Goal: Task Accomplishment & Management: Complete application form

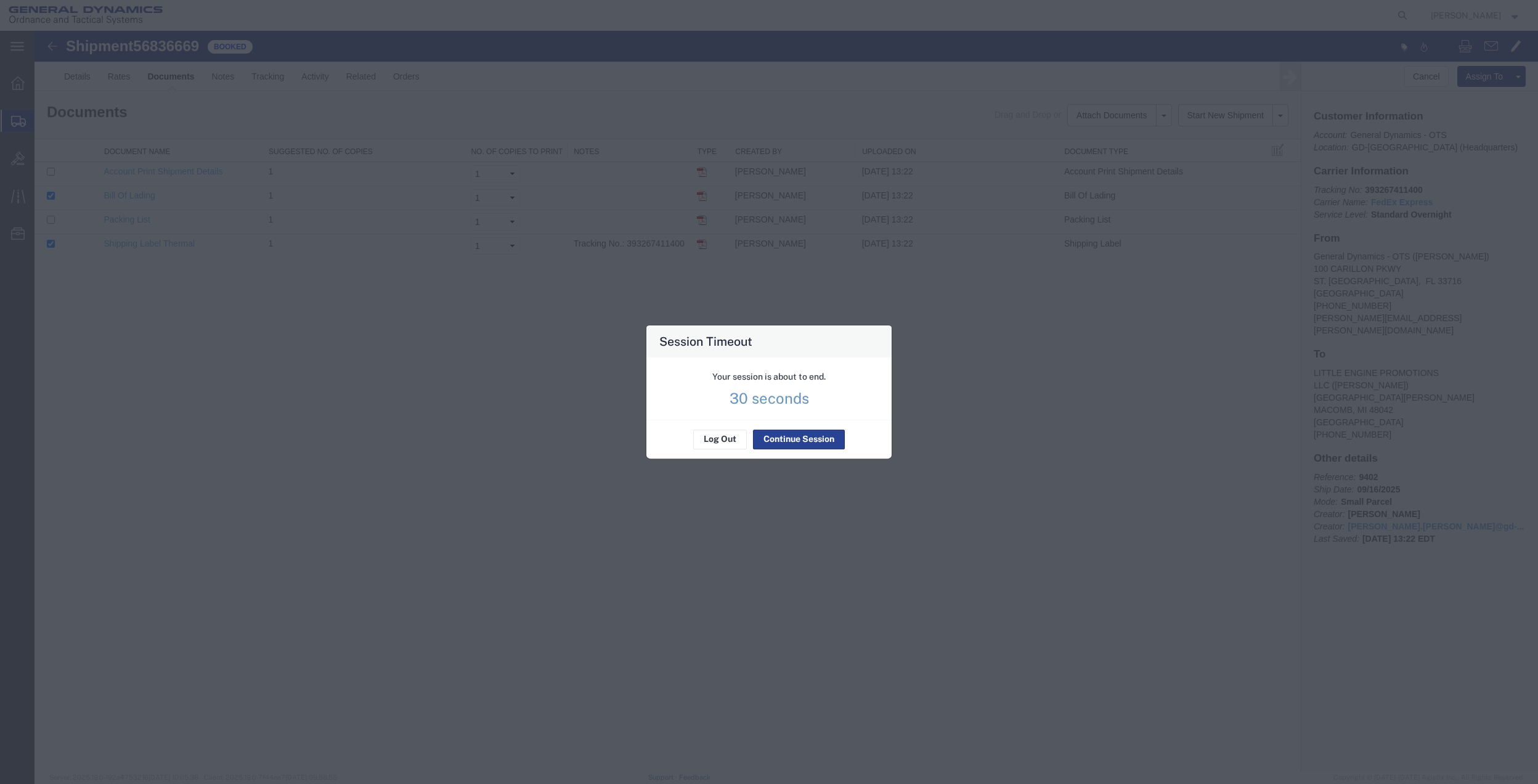
click at [765, 436] on button "Continue Session" at bounding box center [799, 439] width 92 height 20
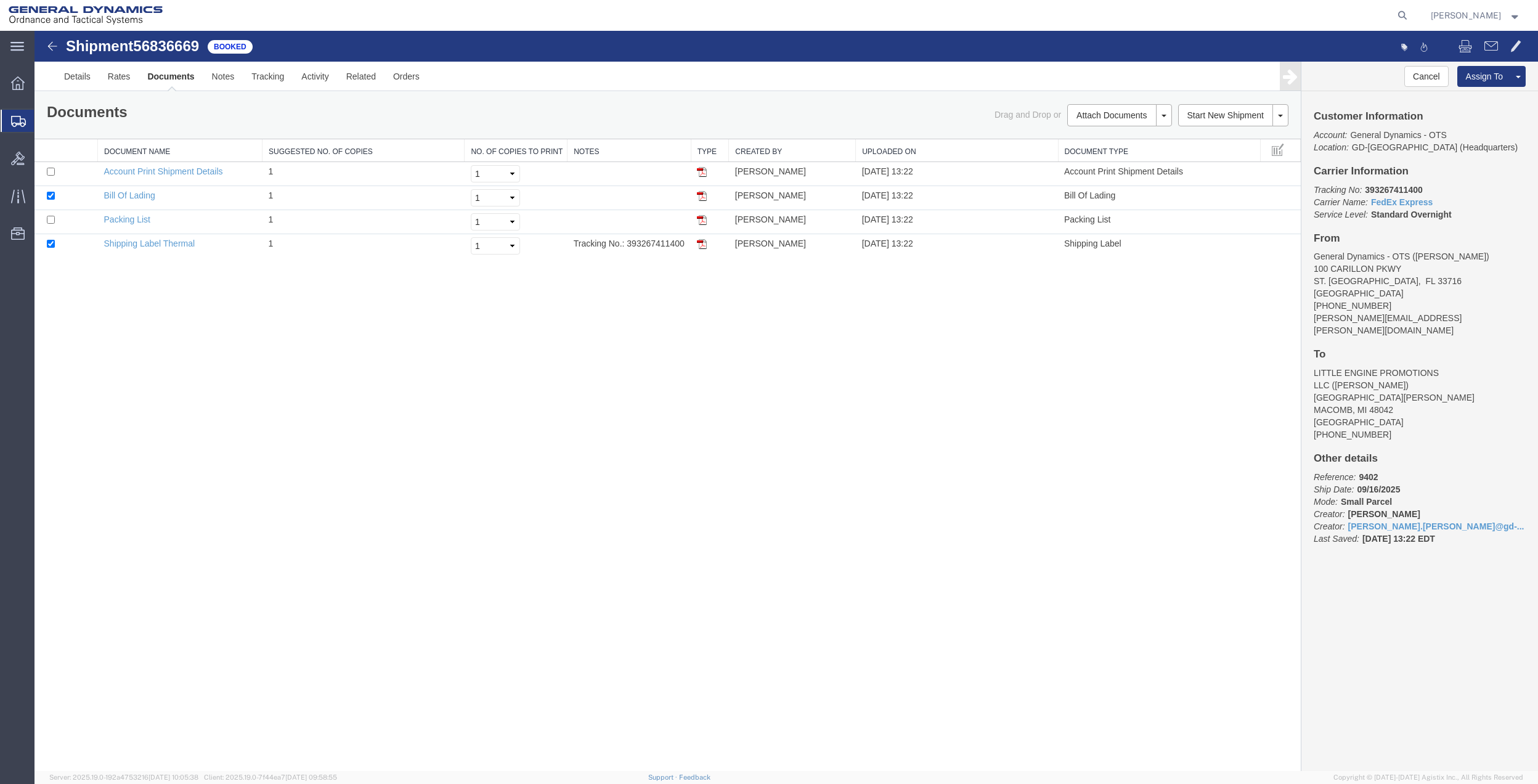
click at [0, 0] on span "Create Shipment" at bounding box center [0, 0] width 0 height 0
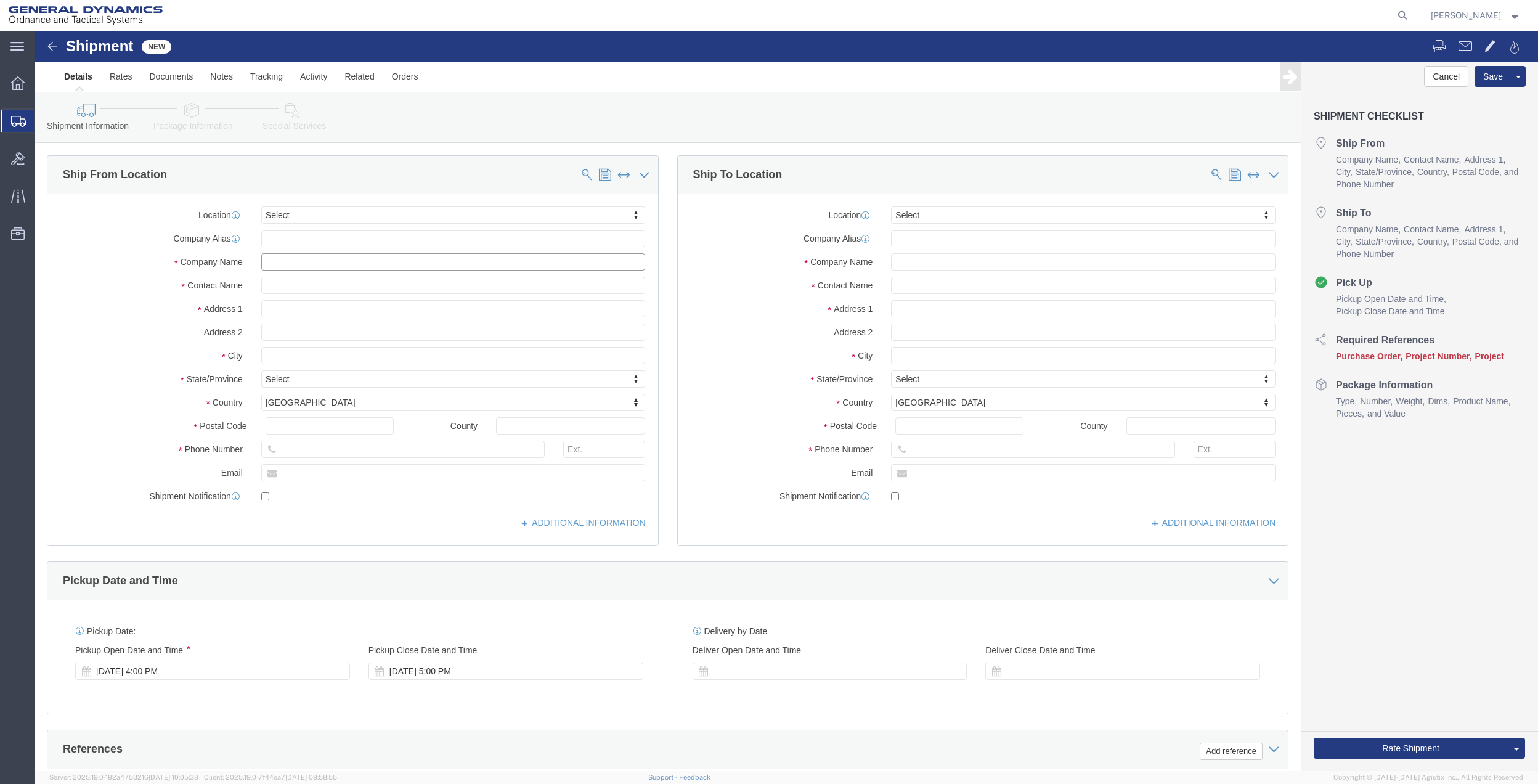
click input "text"
type input "[PERSON_NAME]"
click input "text"
type input "[PERSON_NAME]"
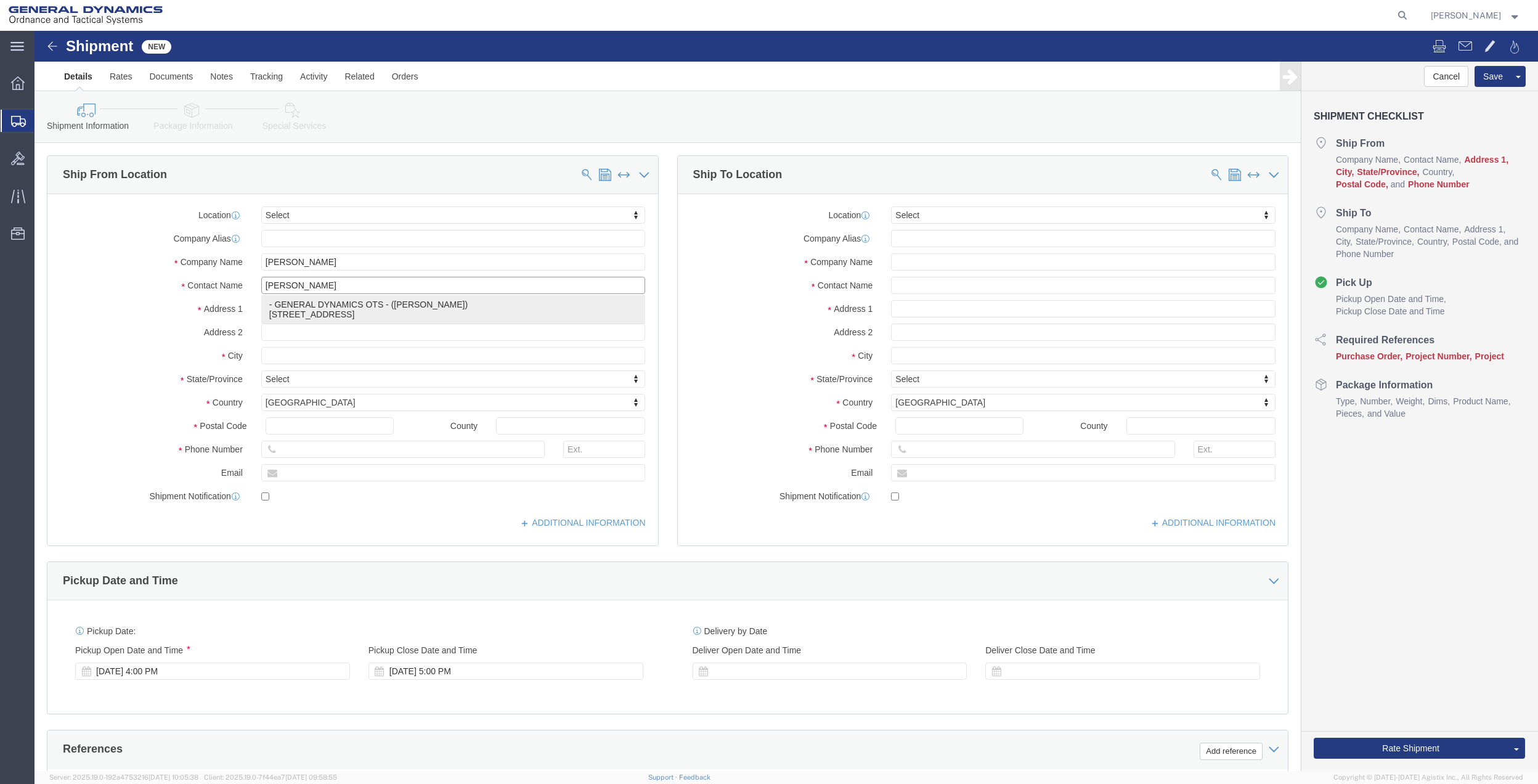
click p "- GENERAL DYNAMICS OTS - ([PERSON_NAME]) [STREET_ADDRESS]"
type input "100 Carillon Pkwy"
type input "33716"
type input "7275788100"
type input "[PERSON_NAME][EMAIL_ADDRESS][PERSON_NAME][DOMAIN_NAME]"
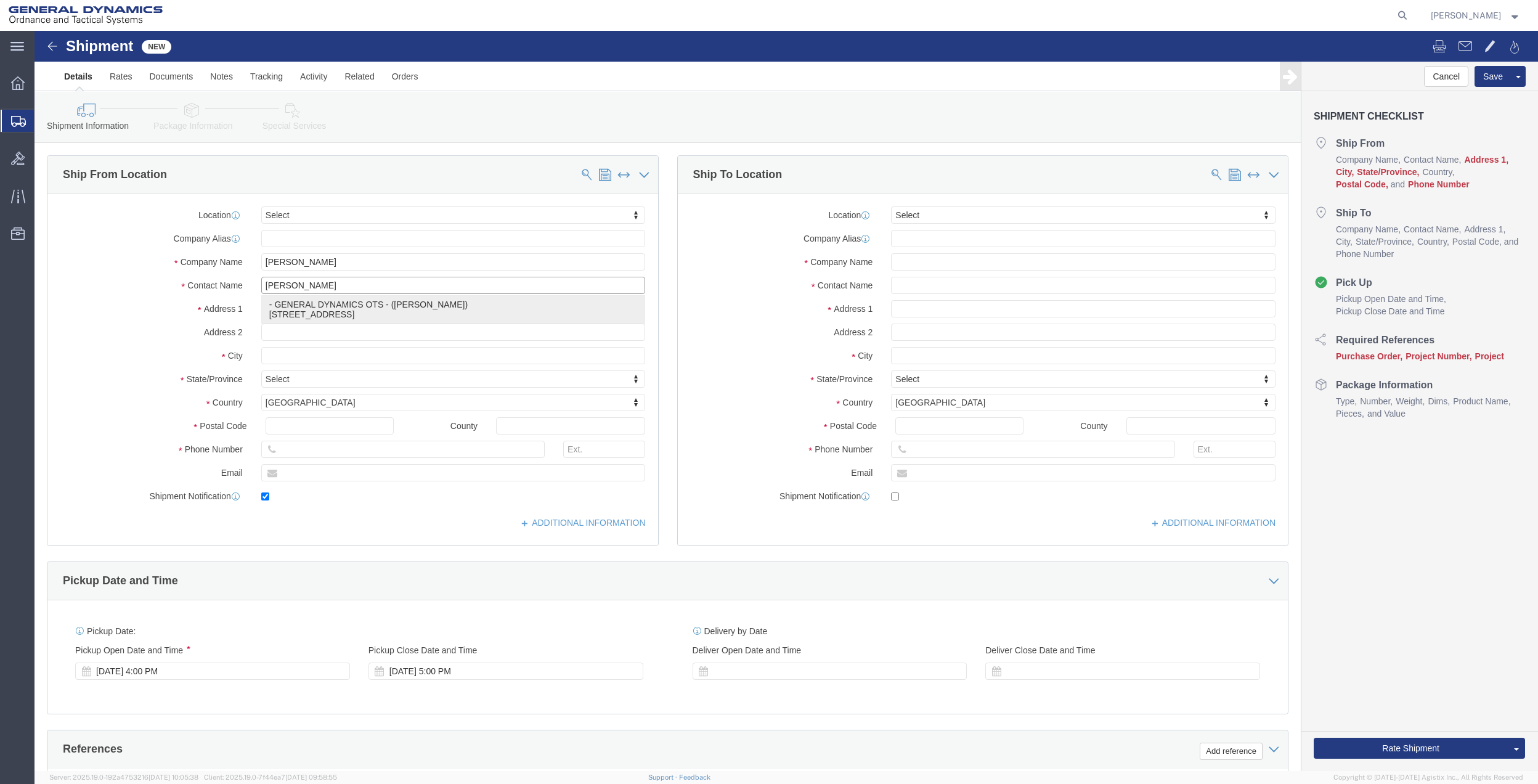
checkbox input "true"
type input "GENERAL DYNAMICS OTS"
type input "[PERSON_NAME]"
type input "[GEOGRAPHIC_DATA]"
select select "FL"
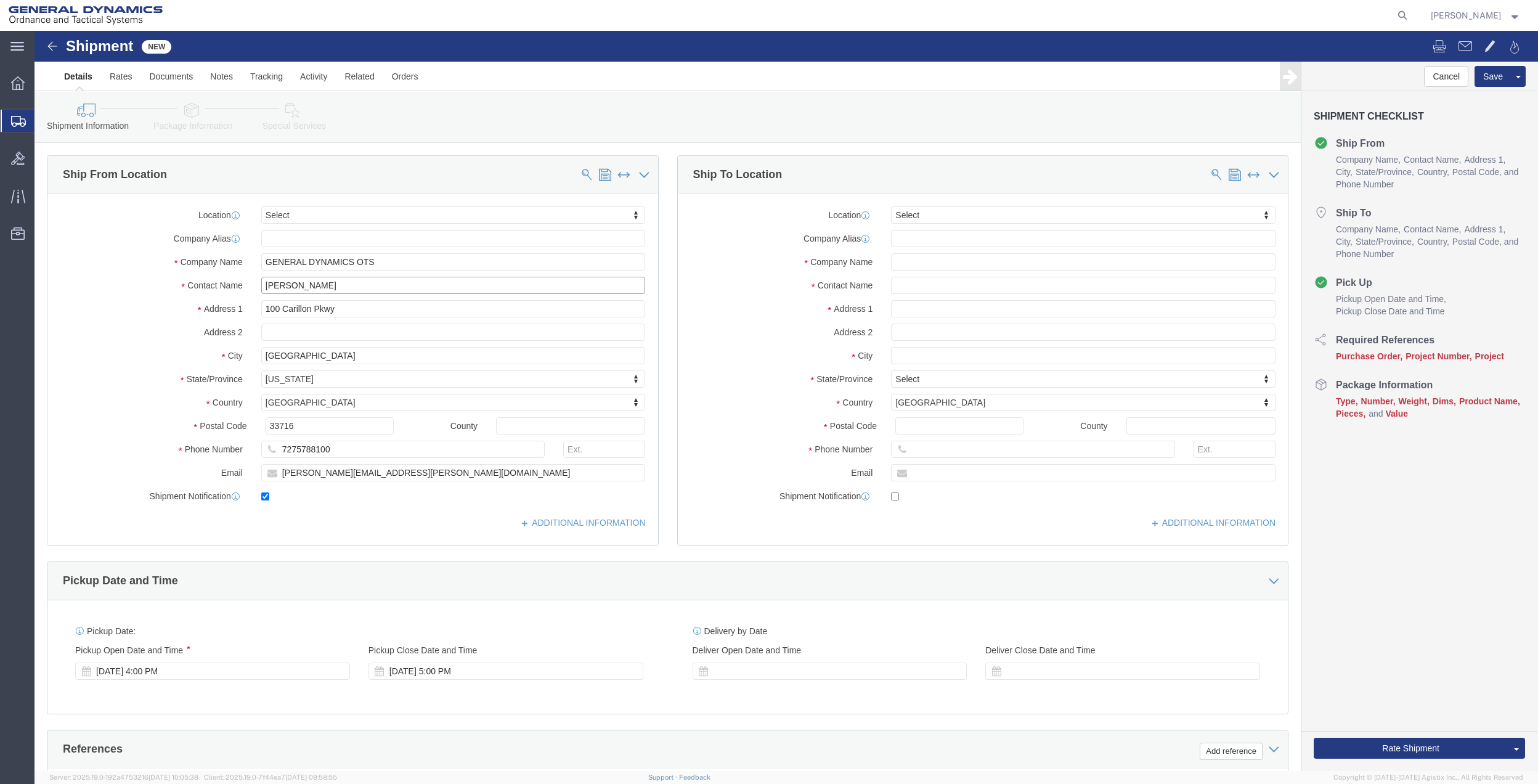
type input "[PERSON_NAME]"
click input "text"
type input "[PERSON_NAME]"
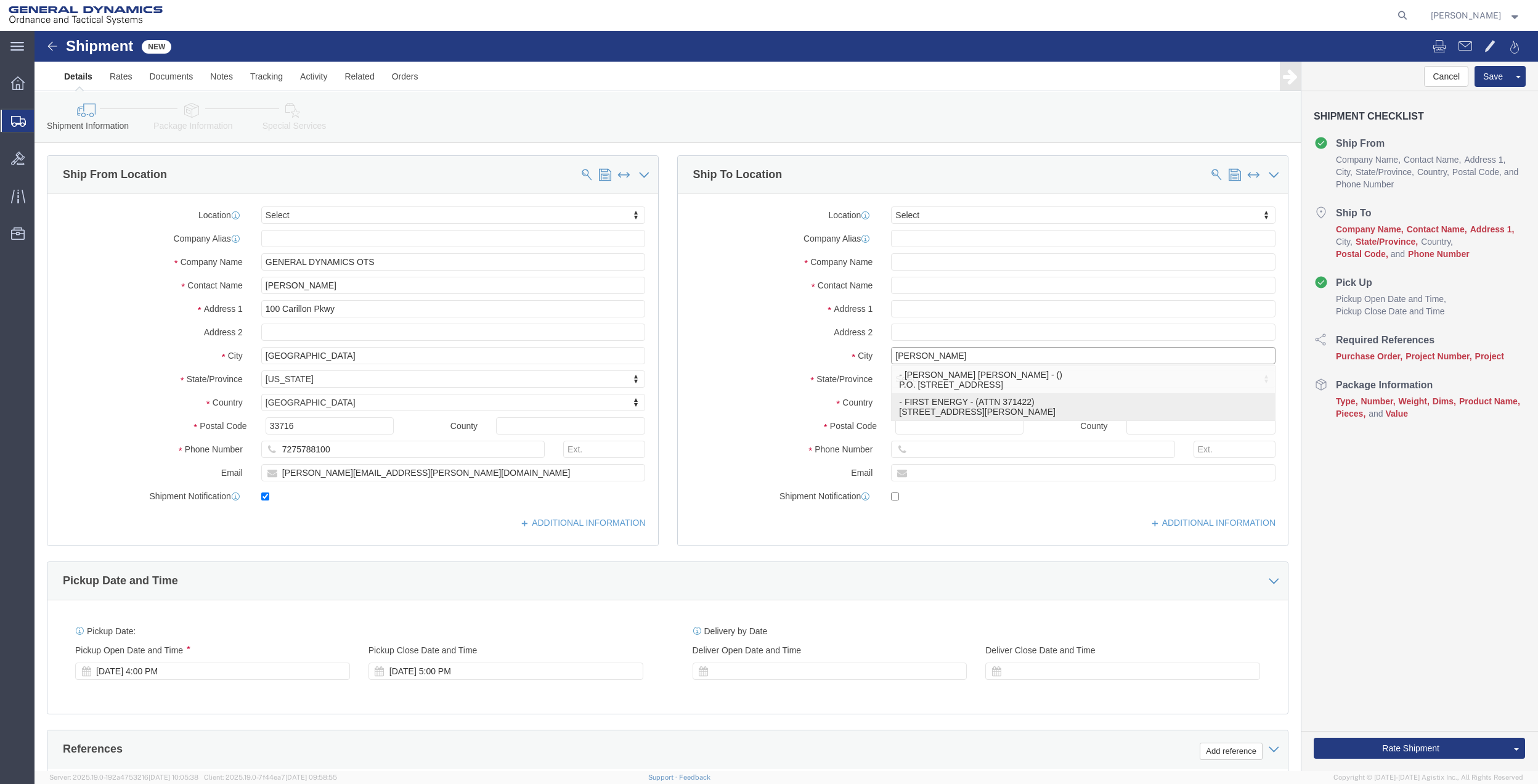
click p "- FIRST ENERGY - (ATTN 371422) [STREET_ADDRESS][PERSON_NAME]"
type input "[STREET_ADDRESS][PERSON_NAME]"
type input "154-0407"
type input "15262"
type input "FIRST ENERGY"
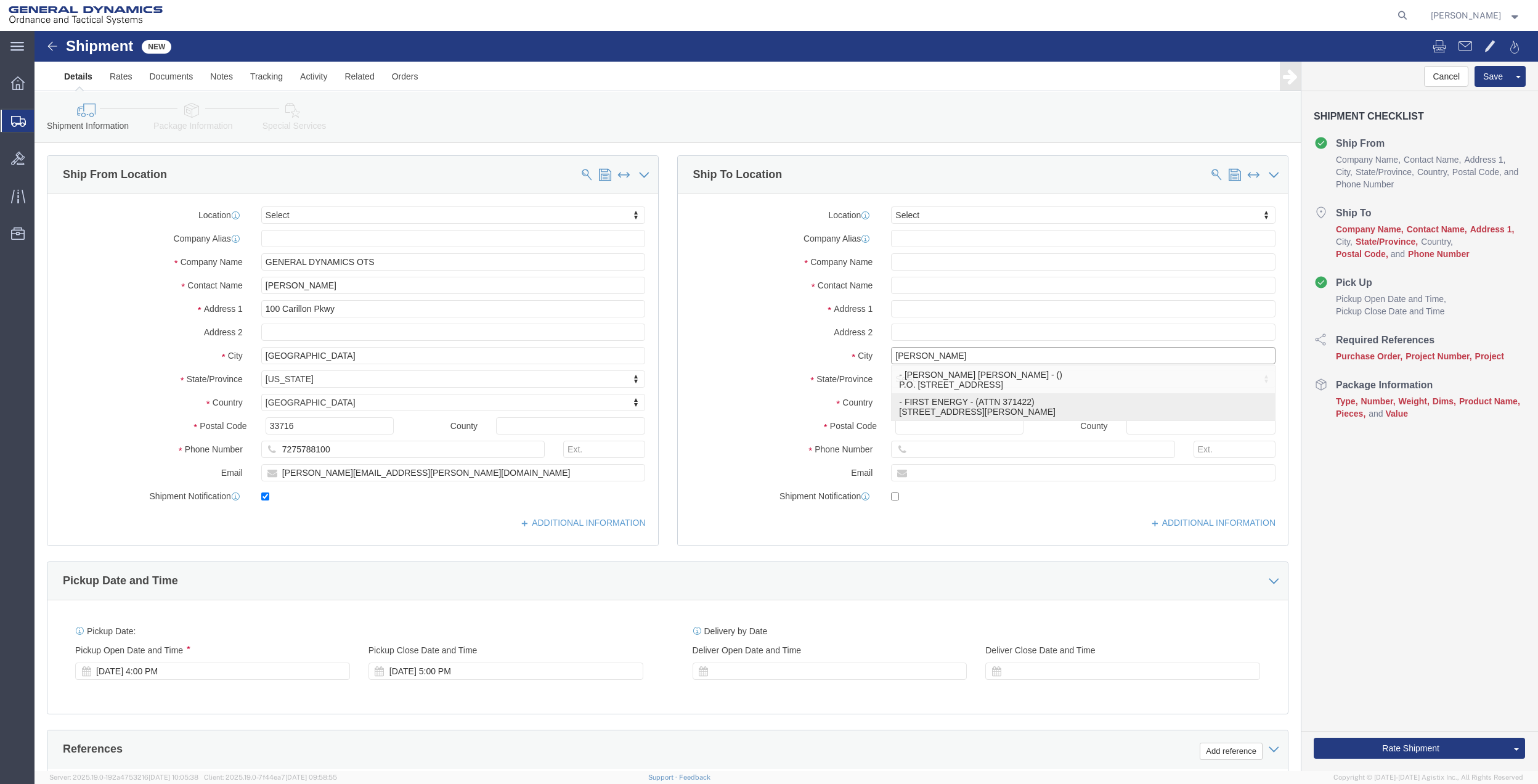
type input "ATTN 371422"
type input "[GEOGRAPHIC_DATA]"
select select "PA"
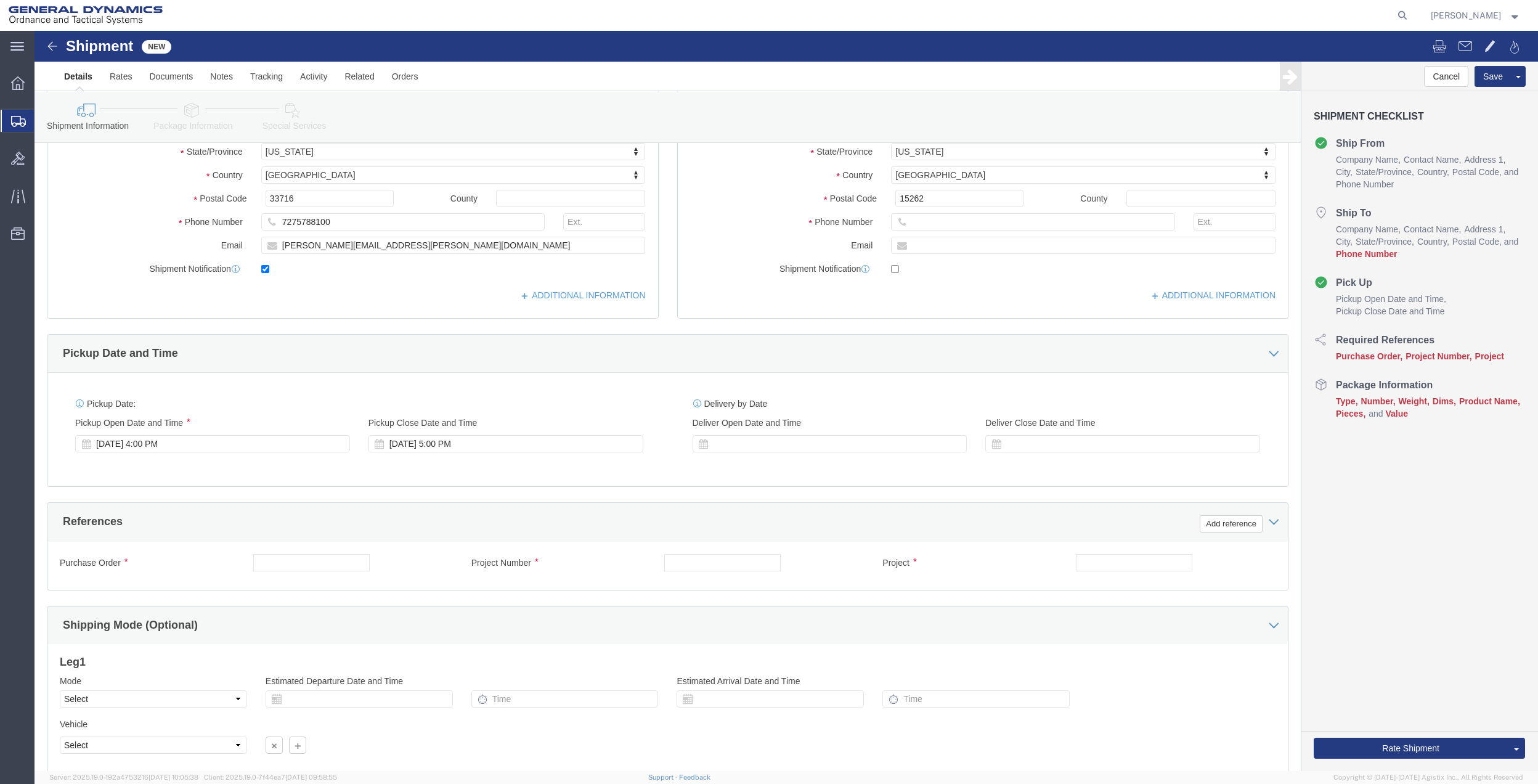
scroll to position [75, 0]
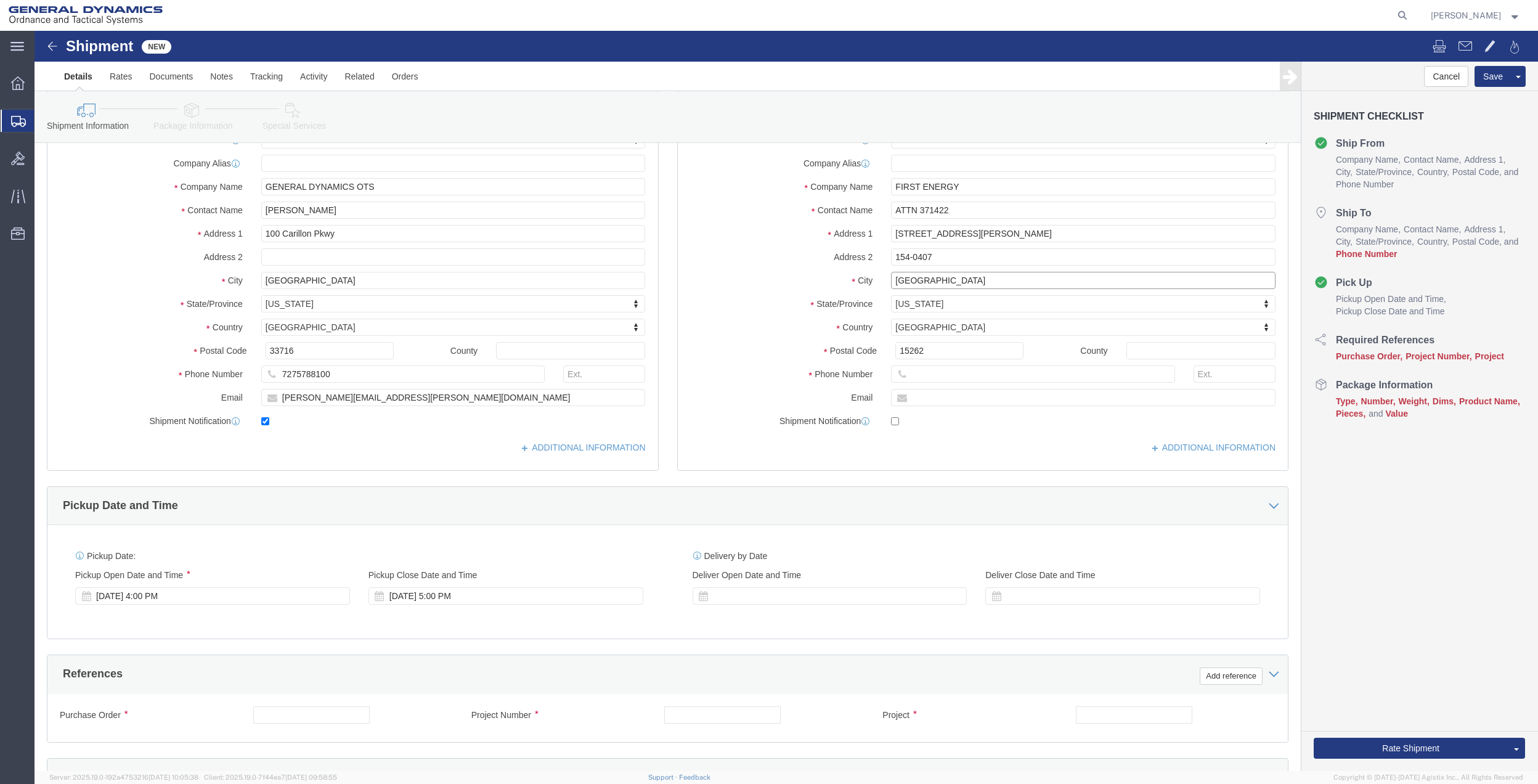
type input "[GEOGRAPHIC_DATA]"
click input "7275788100"
drag, startPoint x: 910, startPoint y: 350, endPoint x: 860, endPoint y: 354, distance: 50.2
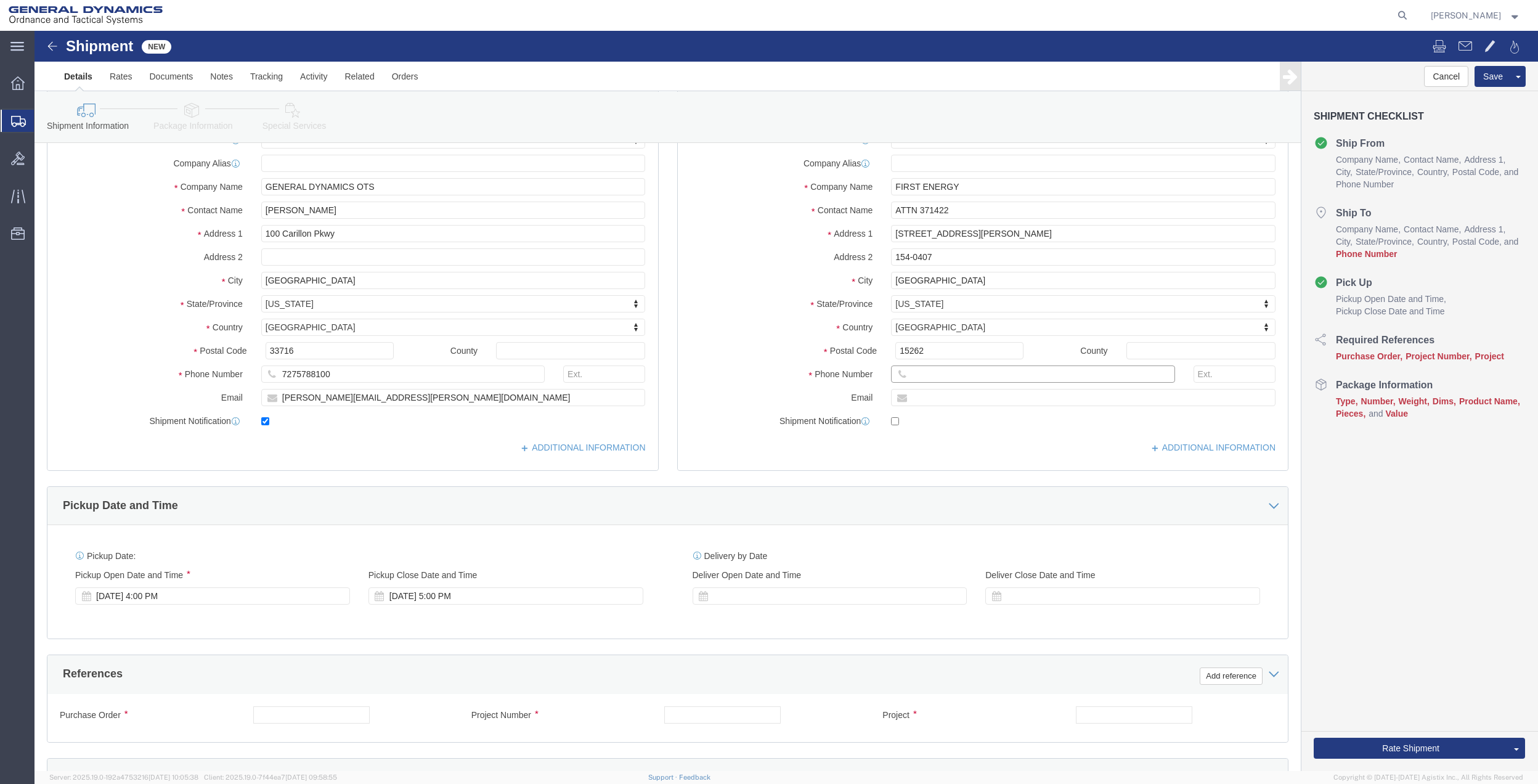
click input "text"
paste input "7275788100"
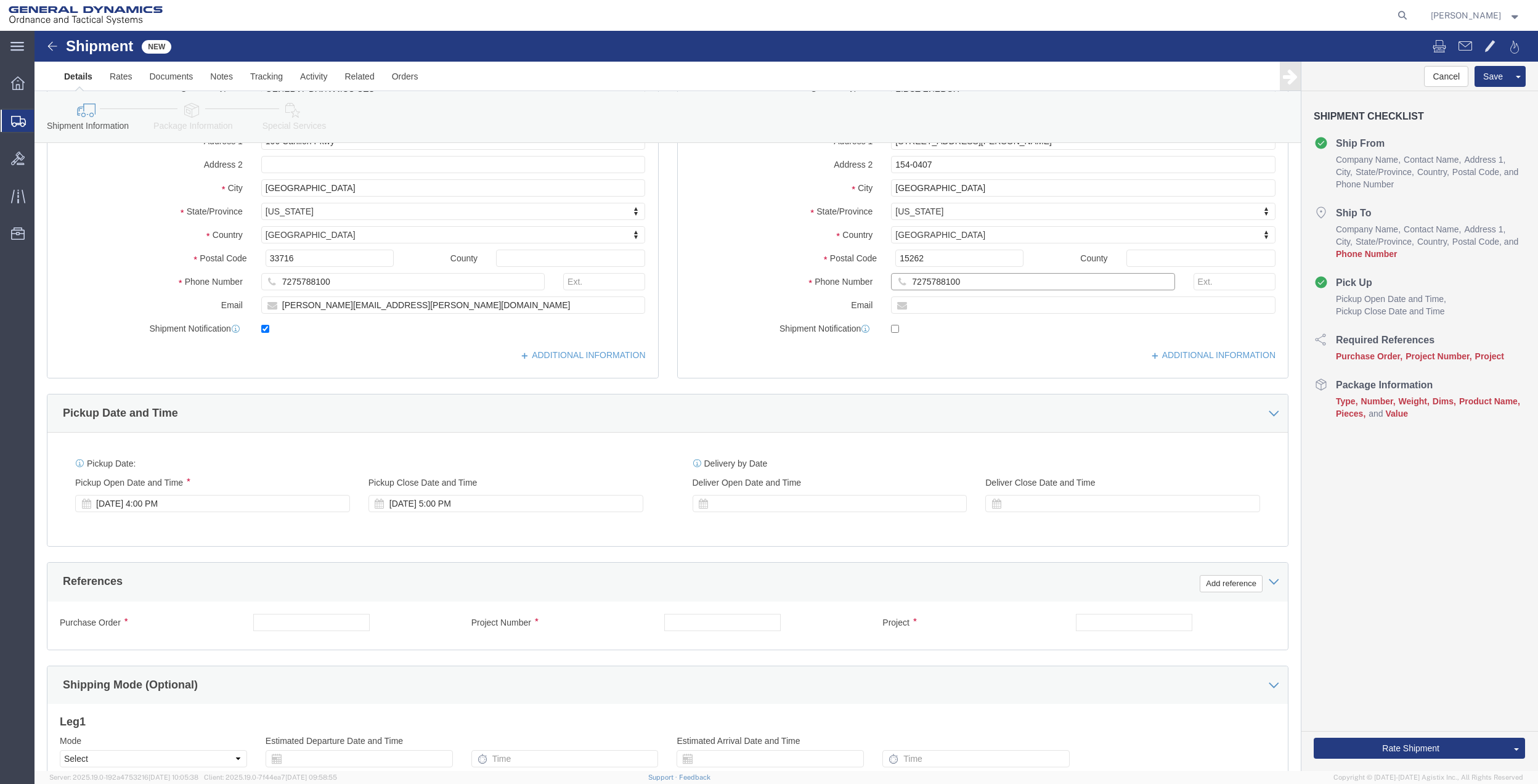
scroll to position [322, 0]
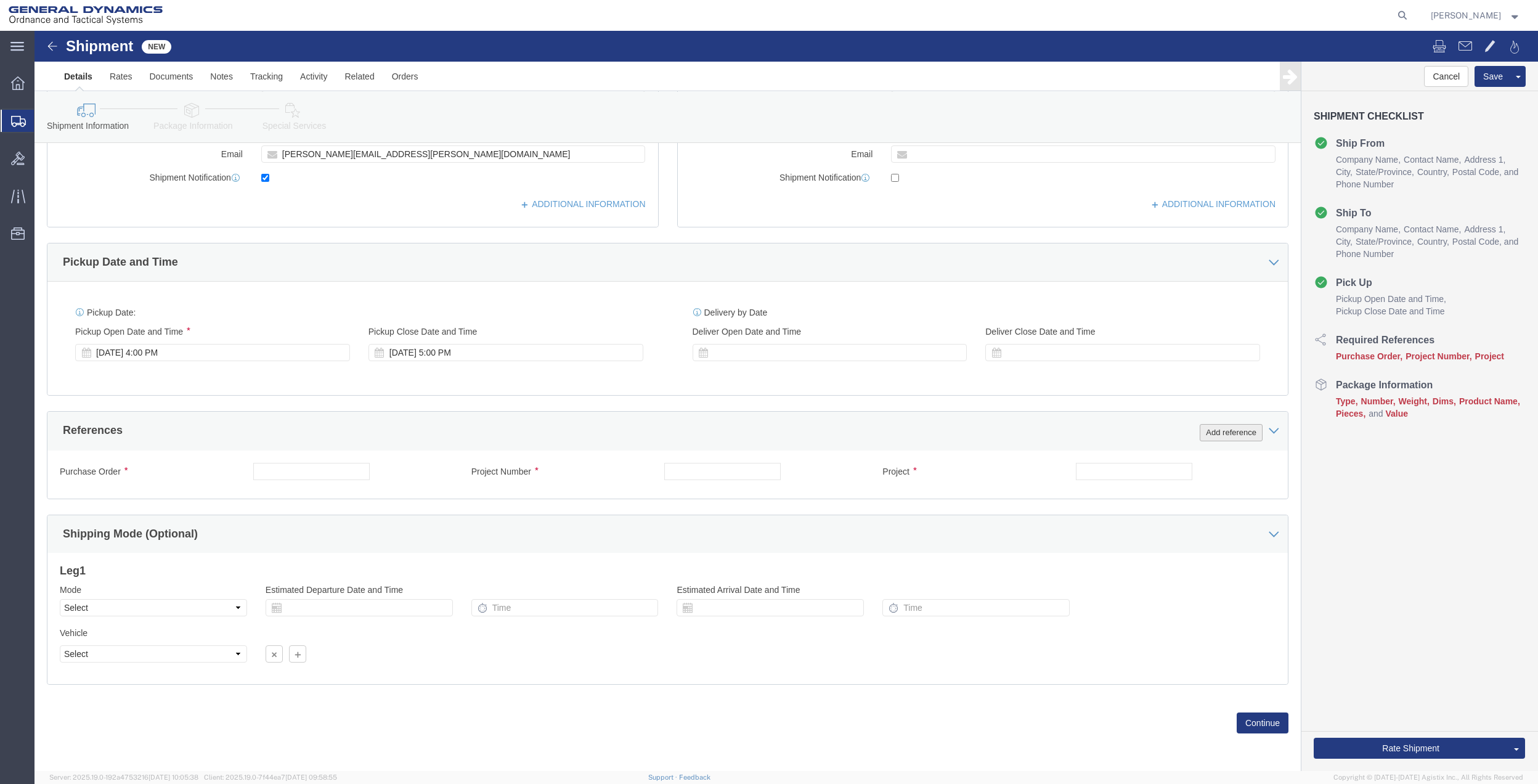
type input "7275788100"
click button "Add reference"
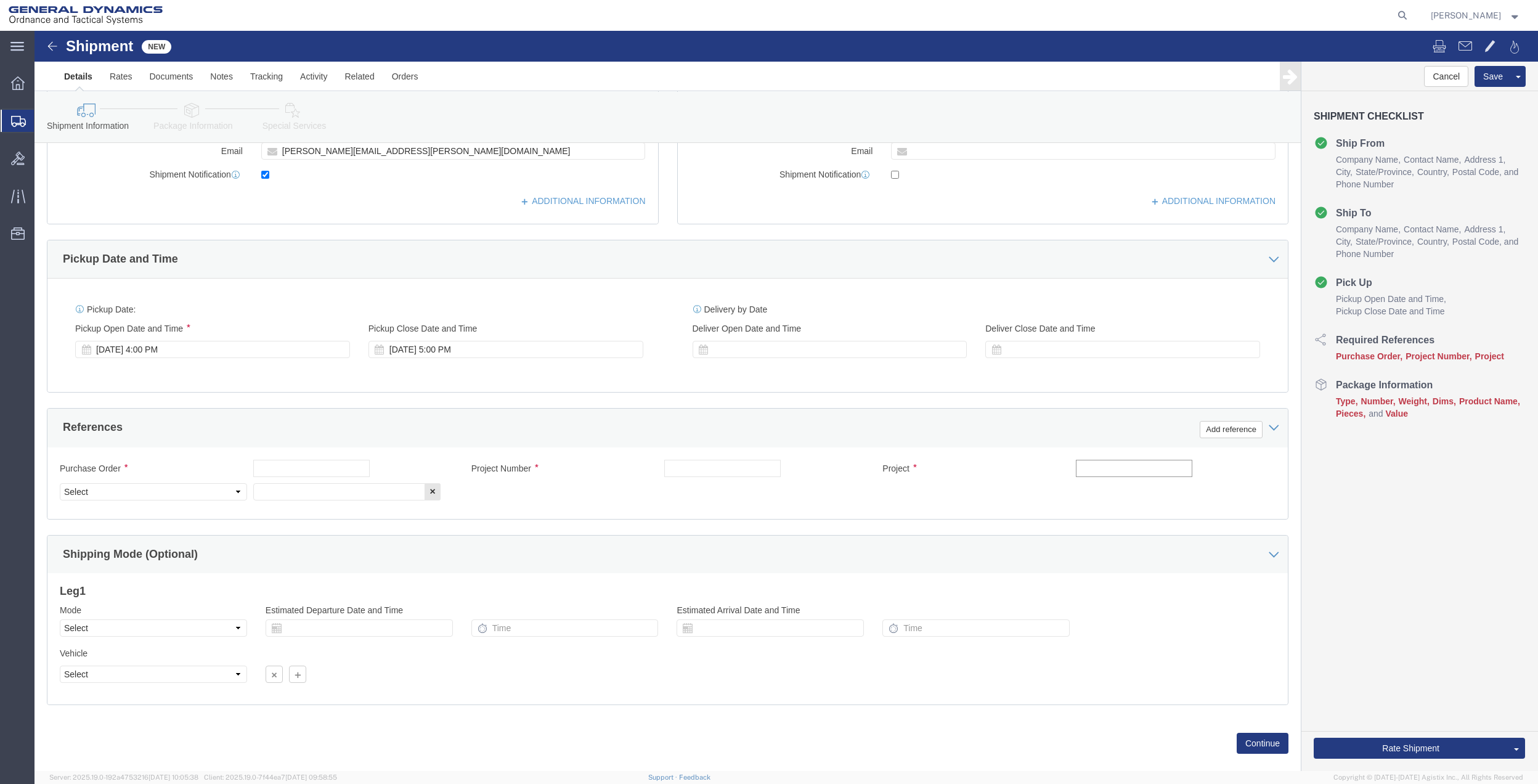
click input "text"
type input "SITE RLD 31"
click input "text"
paste input "SITE RLD 31"
type input "SITE RLD 31"
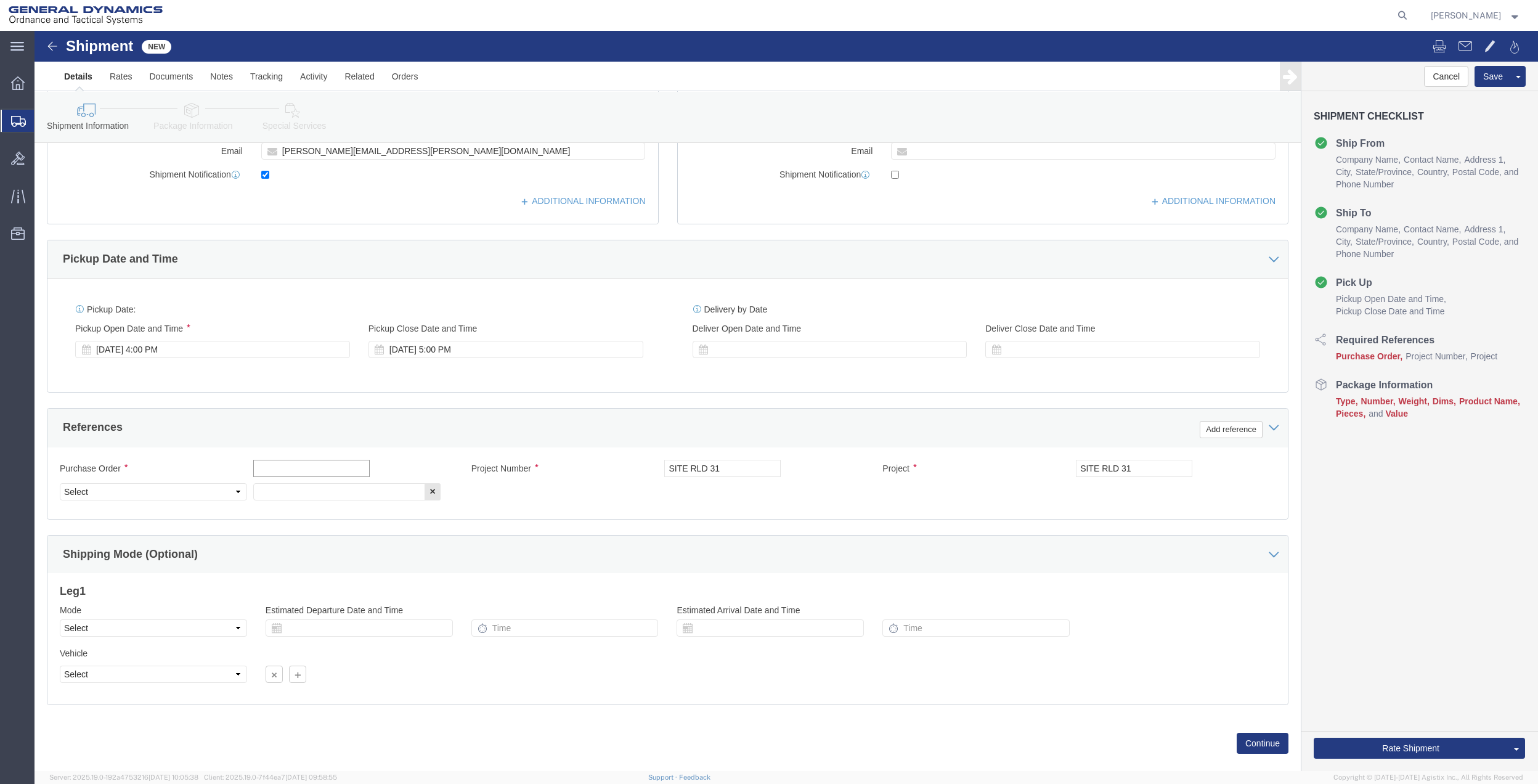
click input "text"
paste input "SITE RLD 31"
type input "SITE RLD 31"
click input "text"
paste input "SITE RLD 31"
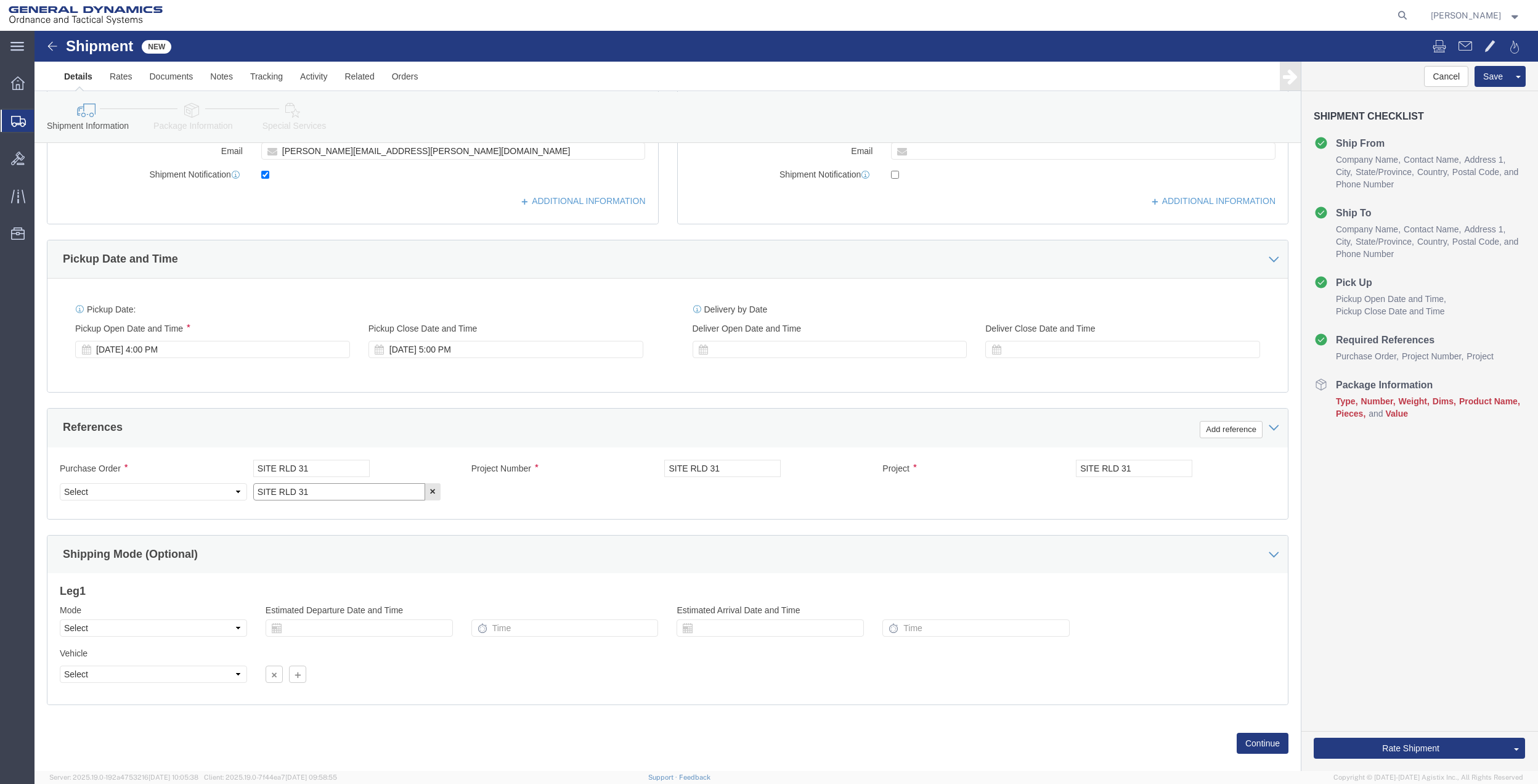
type input "SITE RLD 31"
click select "Select Account Type Activity ID Airline Appointment Number ASN Batch Request # …"
select select "DEPT"
click select "Select Account Type Activity ID Airline Appointment Number ASN Batch Request # …"
click icon
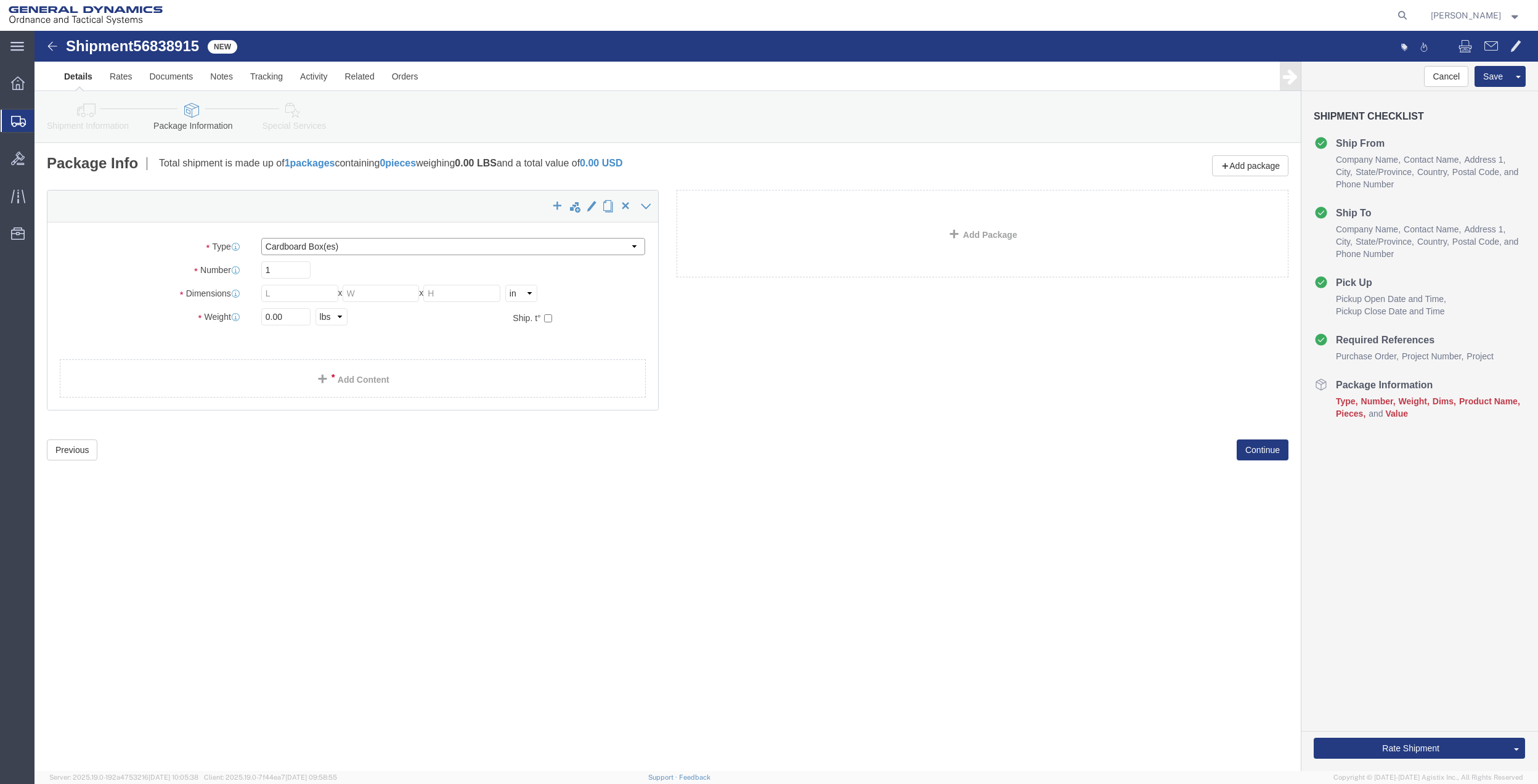
drag, startPoint x: 326, startPoint y: 221, endPoint x: 322, endPoint y: 227, distance: 7.2
click select "Select Bale(s) Basket(s) Bolt(s) Bottle(s) Buckets Bulk Bundle(s) Can(s) Cardbo…"
select select "ENV"
click select "Select Bale(s) Basket(s) Bolt(s) Bottle(s) Buckets Bulk Bundle(s) Can(s) Cardbo…"
type input "9.50"
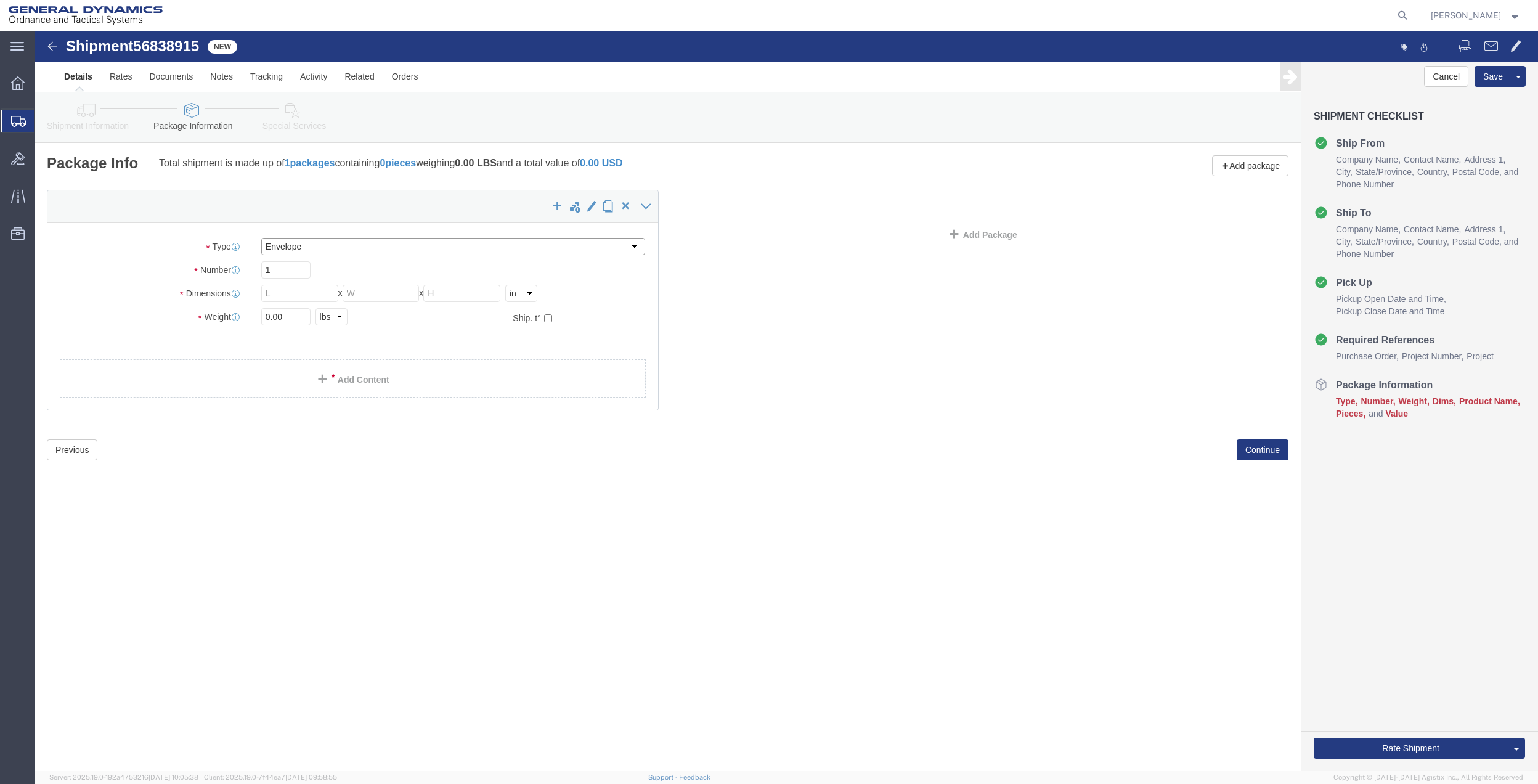
type input "12.50"
type input "0.25"
type input "1"
click link "Add Content"
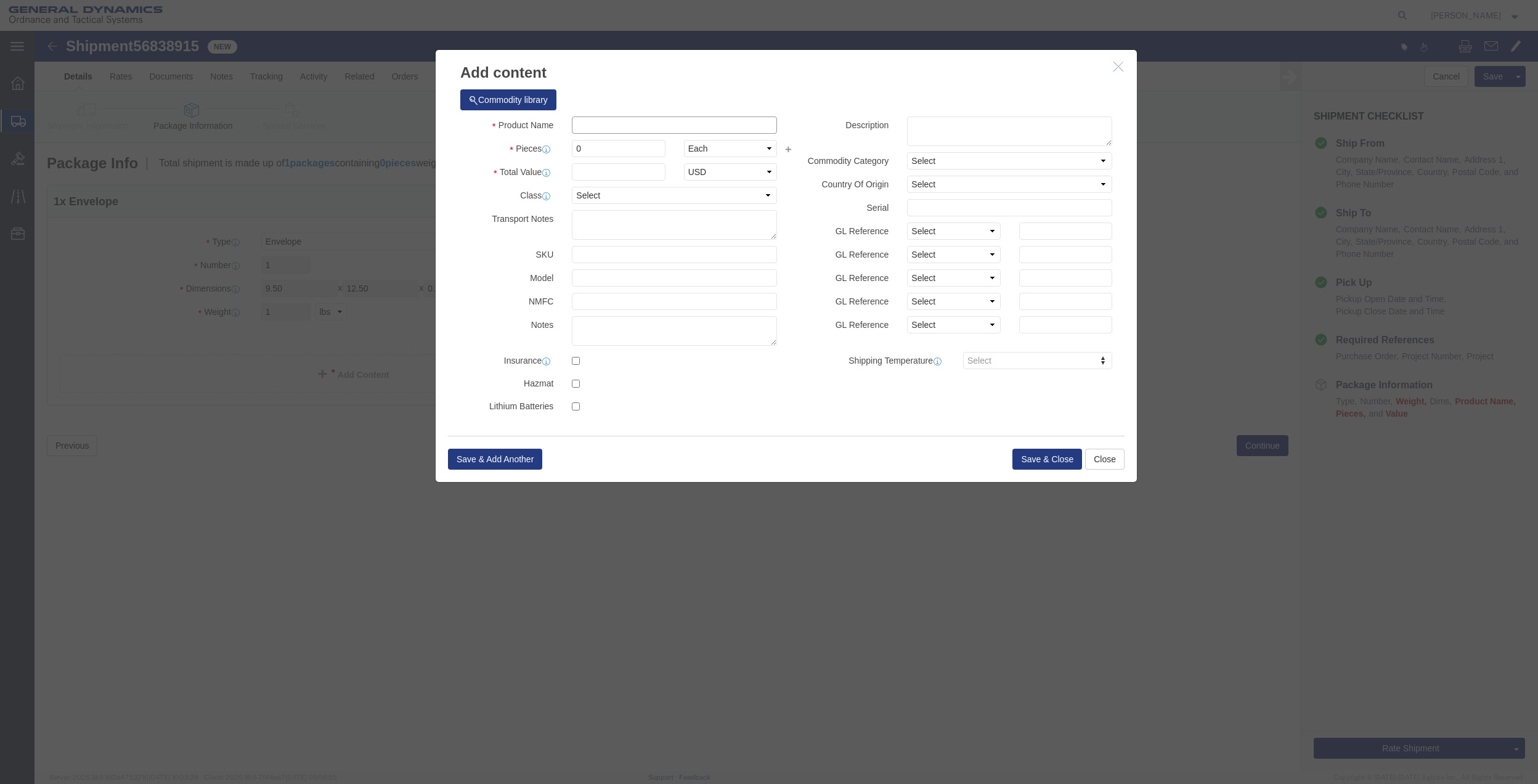
click input "text"
type input "MISC"
type input "100"
select select "US"
click input "0"
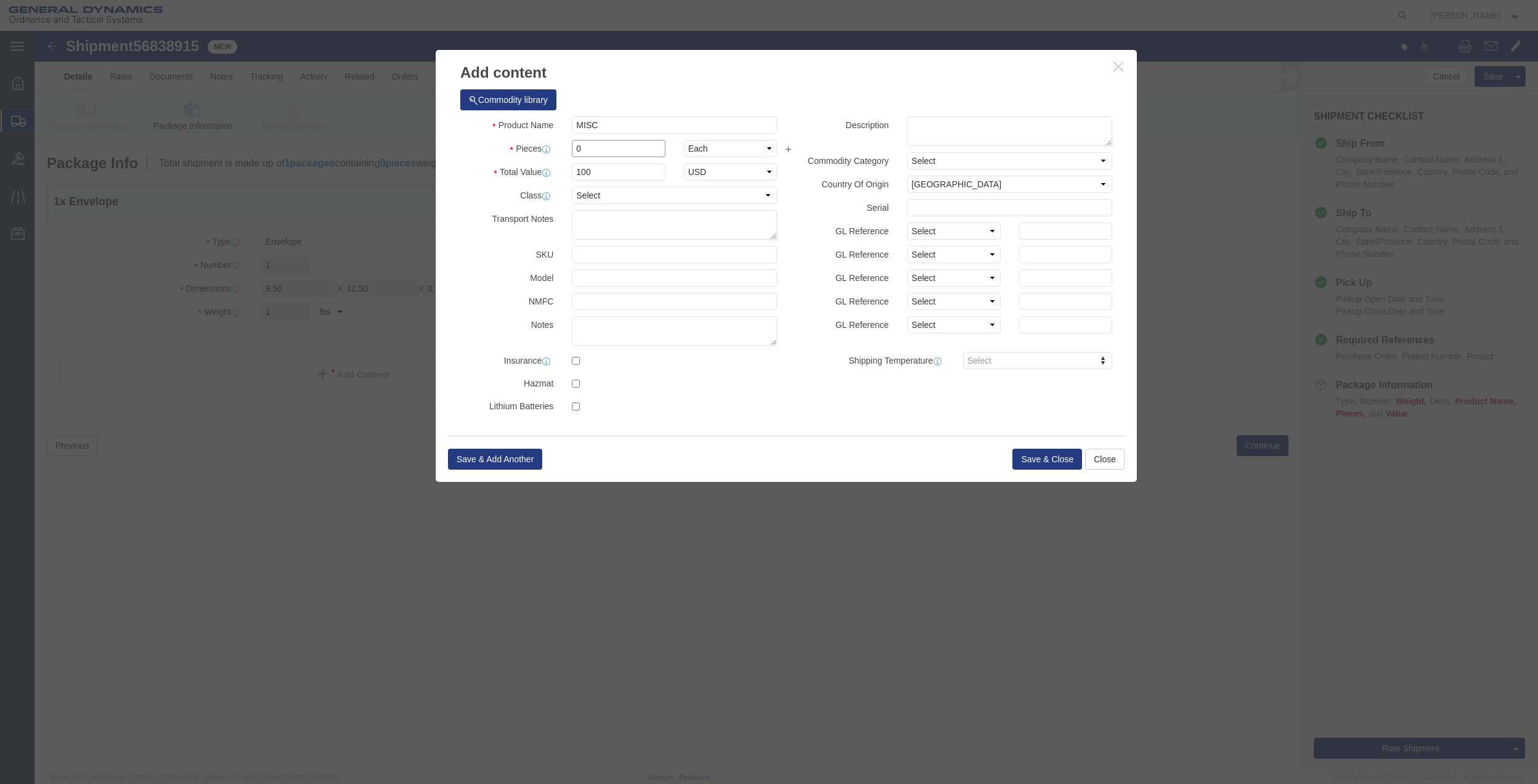
type input "01"
click select "Select 50 55 60 65 70 85 92.5 100 125 175 250 300 400"
select select "70"
click select "Select 50 55 60 65 70 85 92.5 100 125 175 250 300 400"
click div "Save & Add Another Save & Close Close"
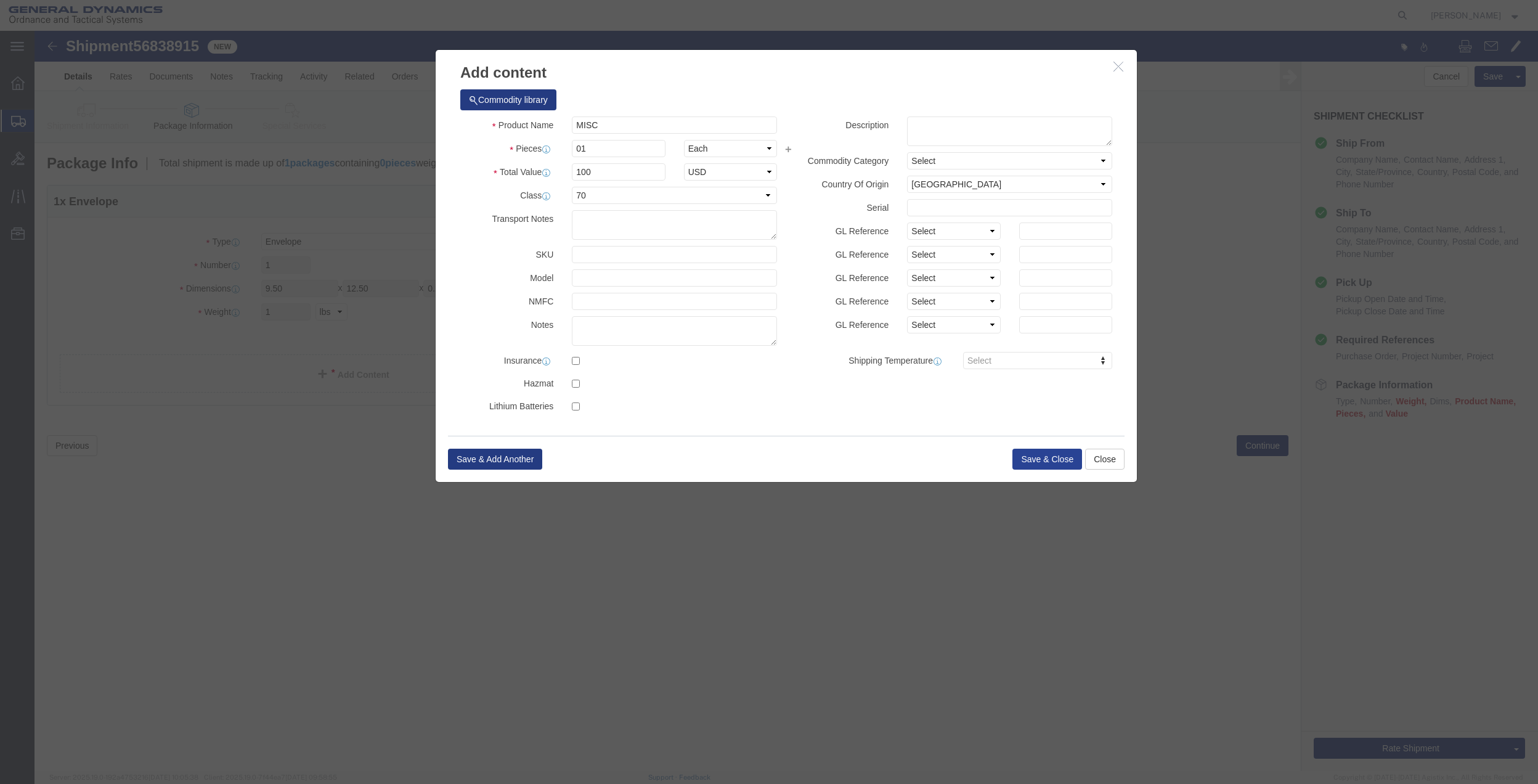
click div "Save & Add Another Save & Close Close"
click button "Save & Close"
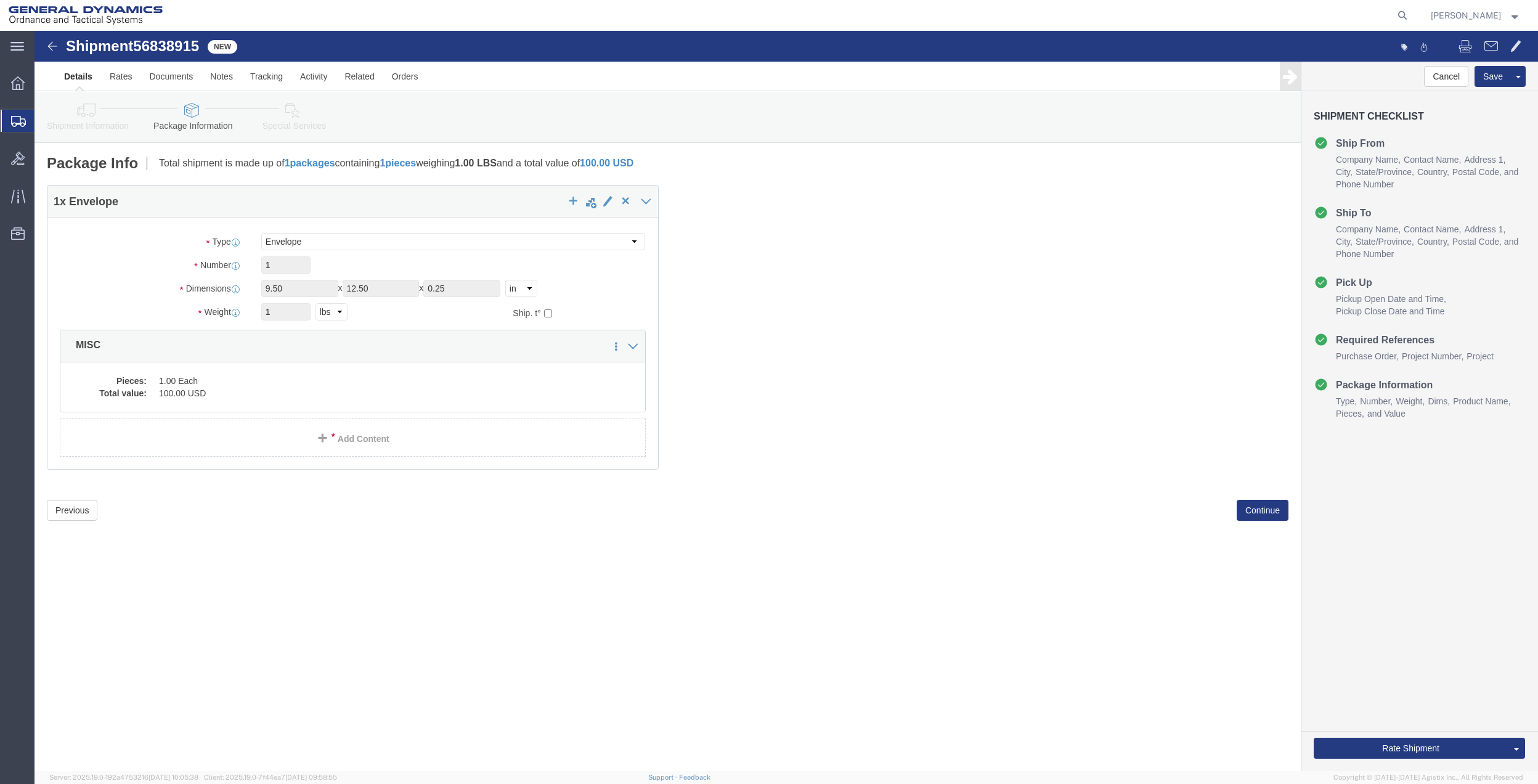
click link "Special Services"
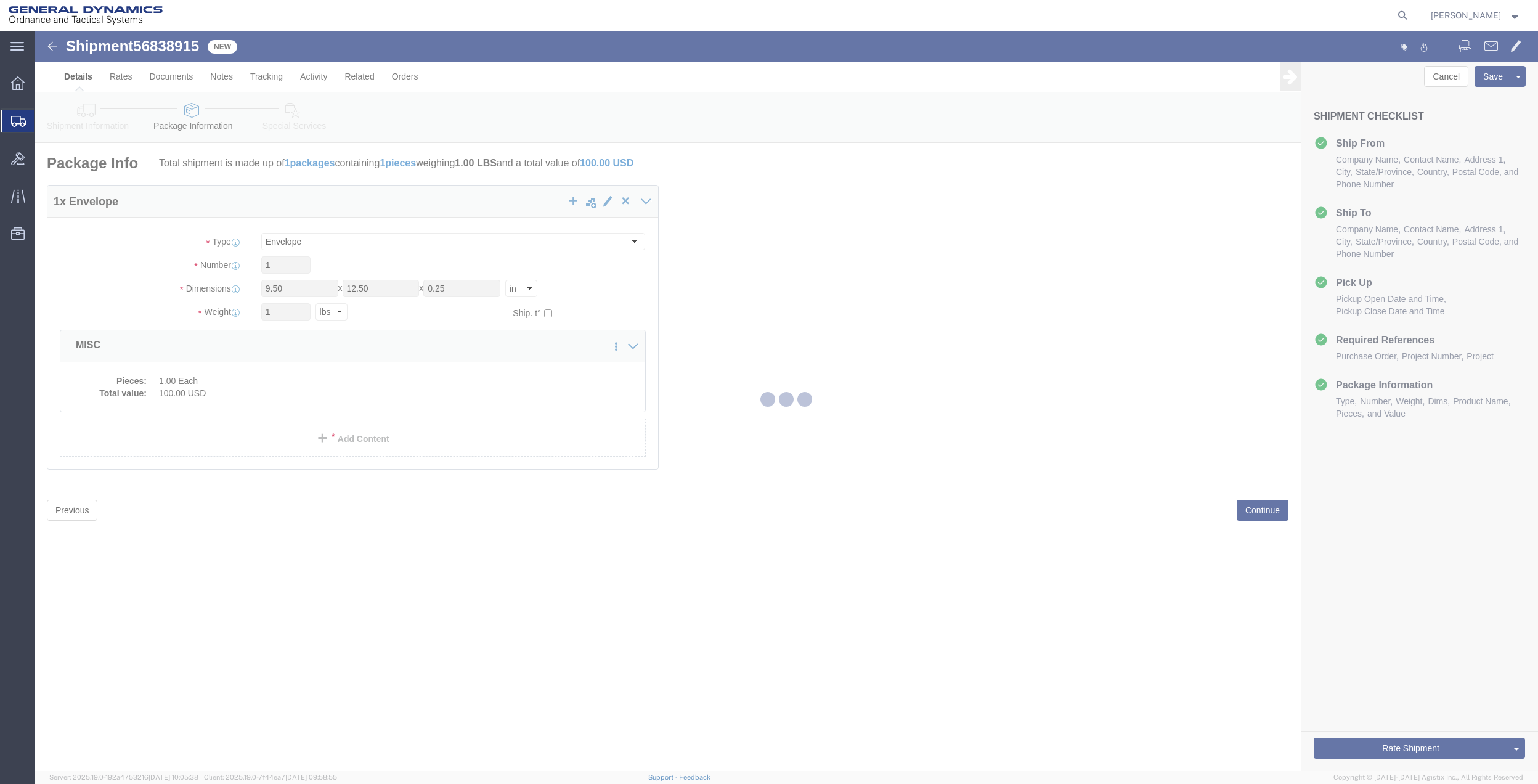
select select
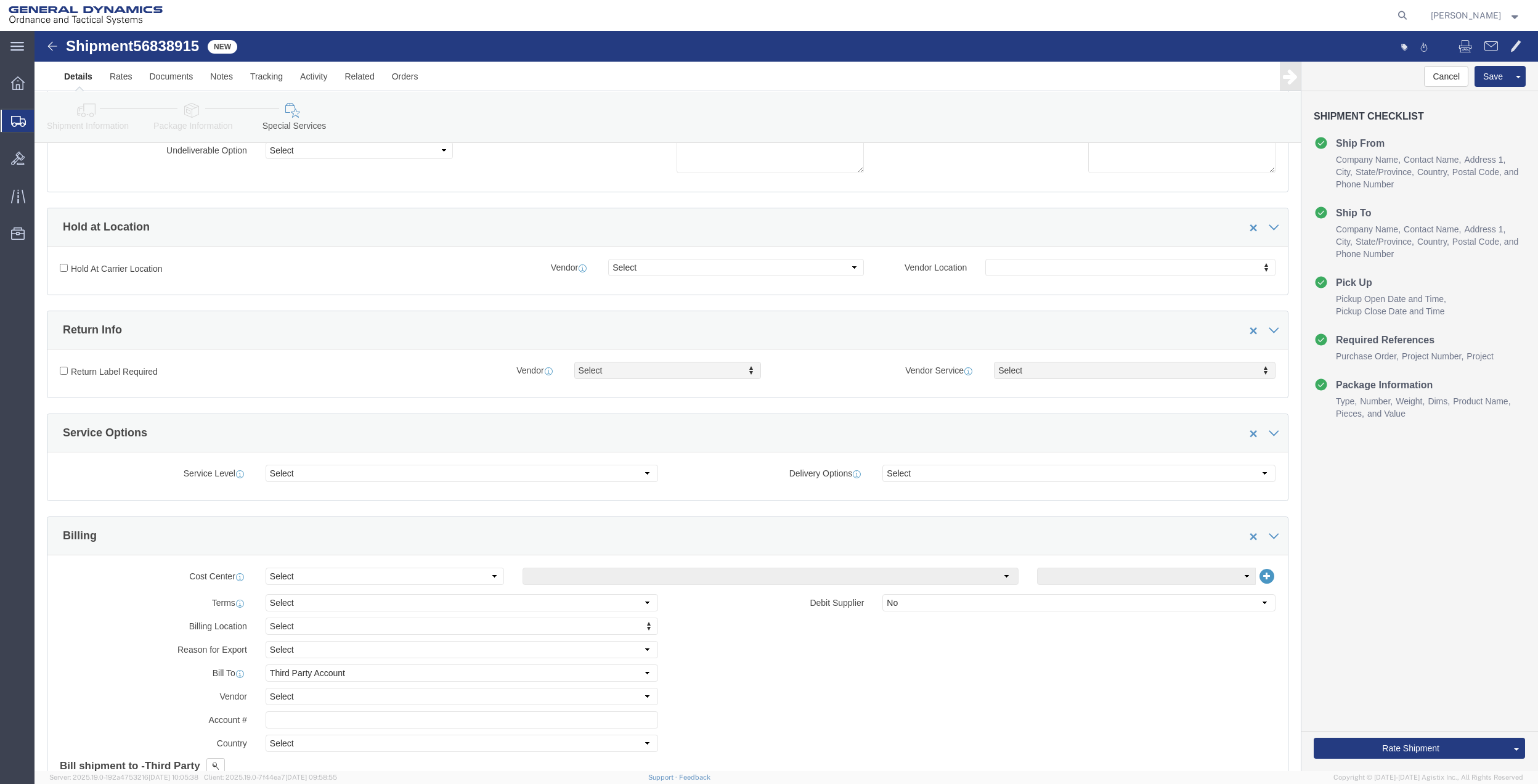
scroll to position [328, 0]
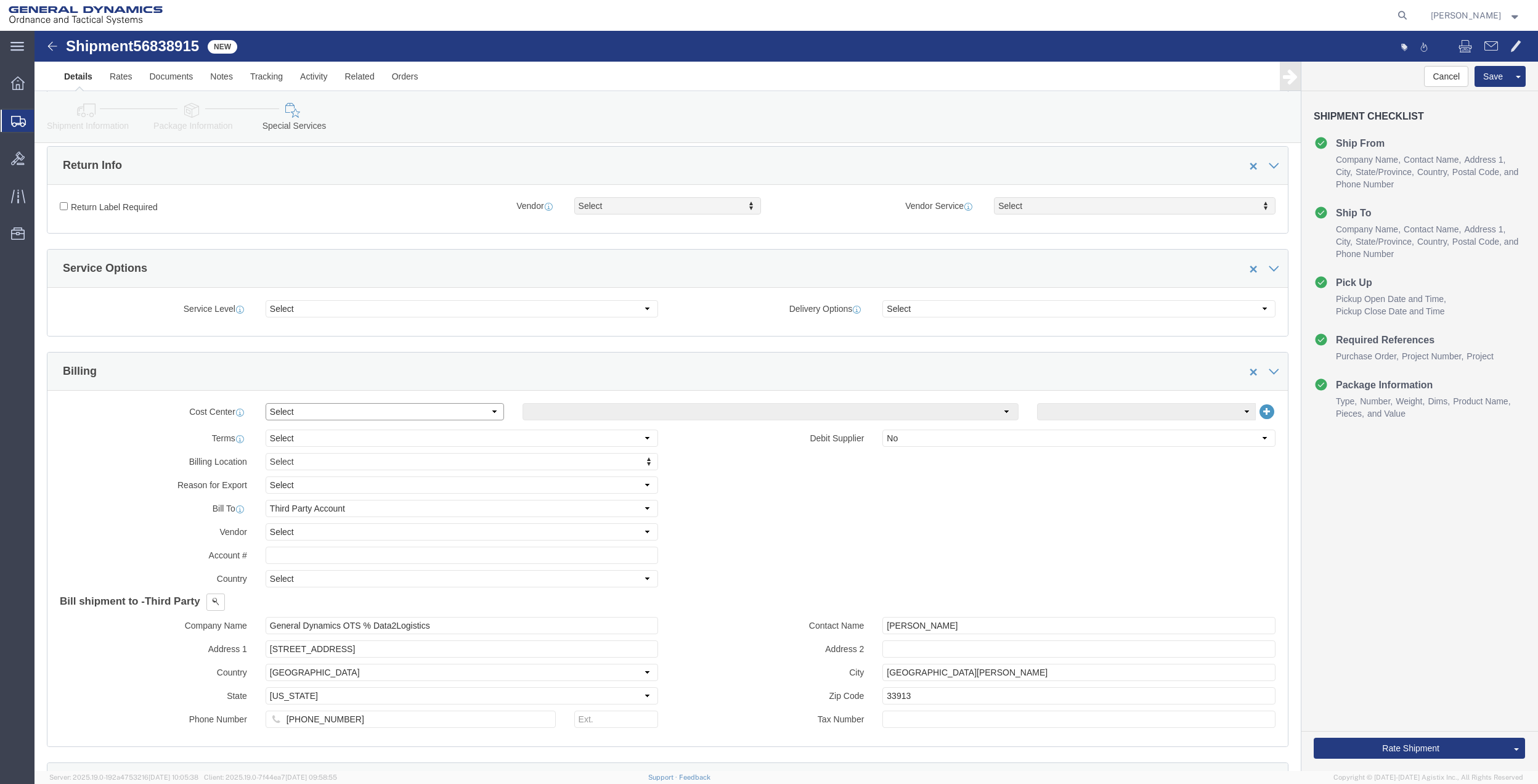
click select "Select Buyer Cost Center Department Operations Number Order Number Sales Person"
select select "DEPARTMENT"
click select "Select Buyer Cost Center Department Operations Number Order Number Sales Person"
click select "Select [GEOGRAPHIC_DATA] [GEOGRAPHIC_DATA] [GEOGRAPHIC_DATA] [GEOGRAPHIC_DATA] …"
select select "1763983"
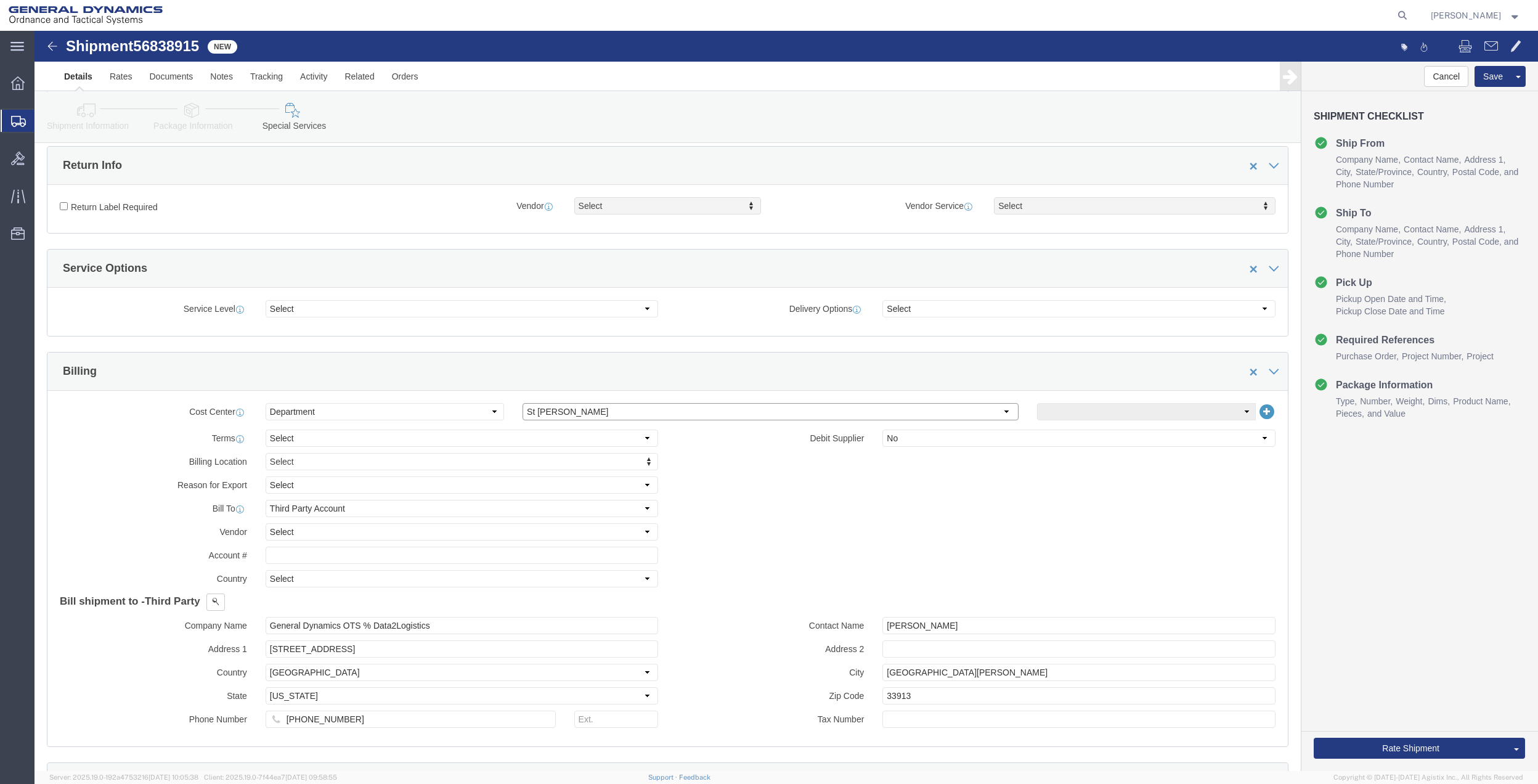
click select "Select [GEOGRAPHIC_DATA] [GEOGRAPHIC_DATA] [GEOGRAPHIC_DATA] [GEOGRAPHIC_DATA] …"
click select "Select 10AFM 10GAG 10GAH 10GFL 10GFO 10GIE 10GIS 30MABS St [PERSON_NAME] Program"
select select "214681"
click select "Select 10AFM 10GAG 10GAH 10GFL 10GFO 10GIE 10GIS 30MABS St [PERSON_NAME] Program"
click input "General Dynamics OTS % Data2Logistics"
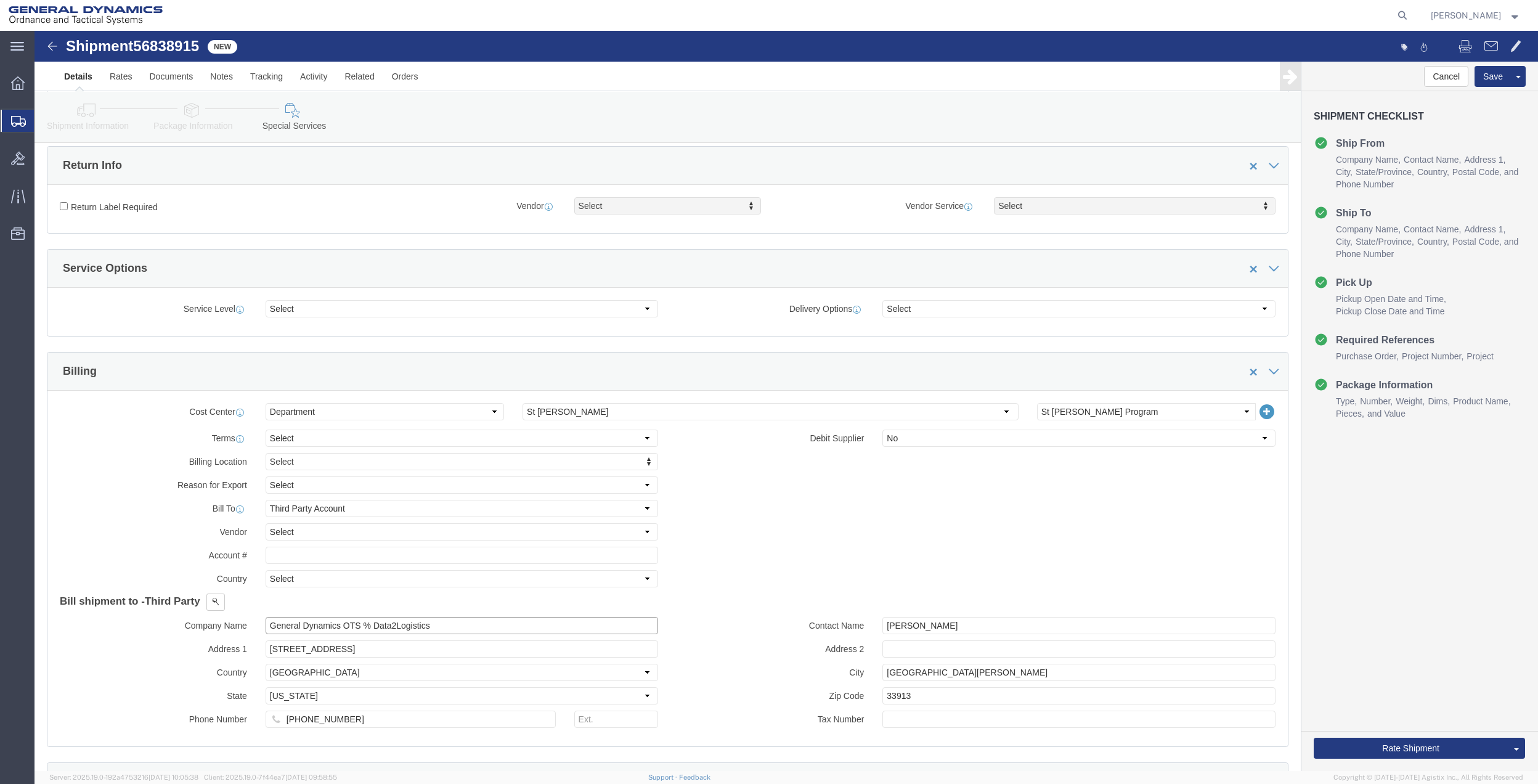
click input "General Dynamics OTS % Data2Logistics"
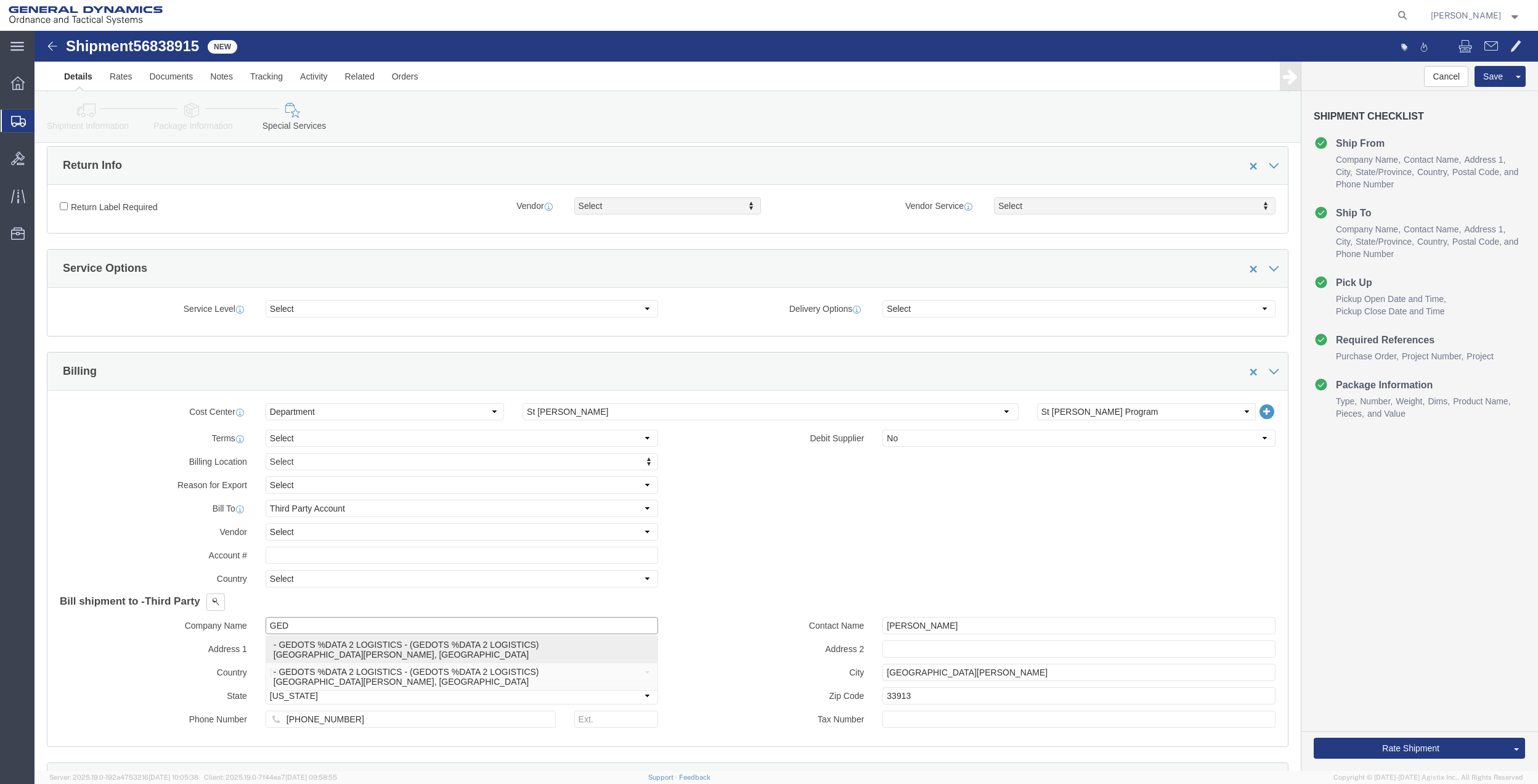
click p "- GEDOTS %DATA 2 LOGISTICS - (GEDOTS %DATA 2 LOGISTICS) [GEOGRAPHIC_DATA][PERSO…"
type input "GEDOTS %DATA 2 LOGISTICS"
type input "PO BOX 61050"
type input "GEDOTS %DATA 2 LOGISTICS"
type input "FORT [PERSON_NAME]"
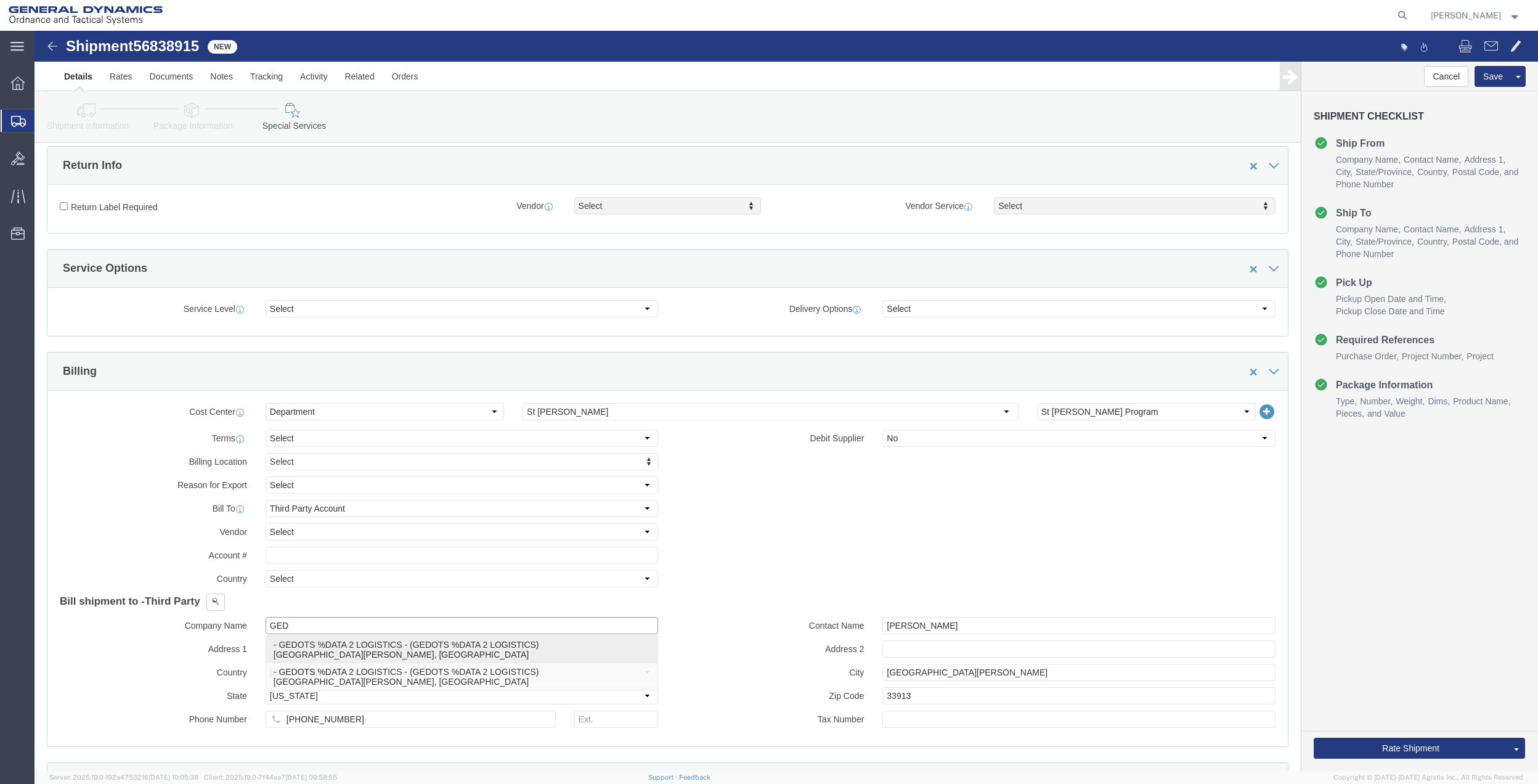
type input "33906"
select select "FL"
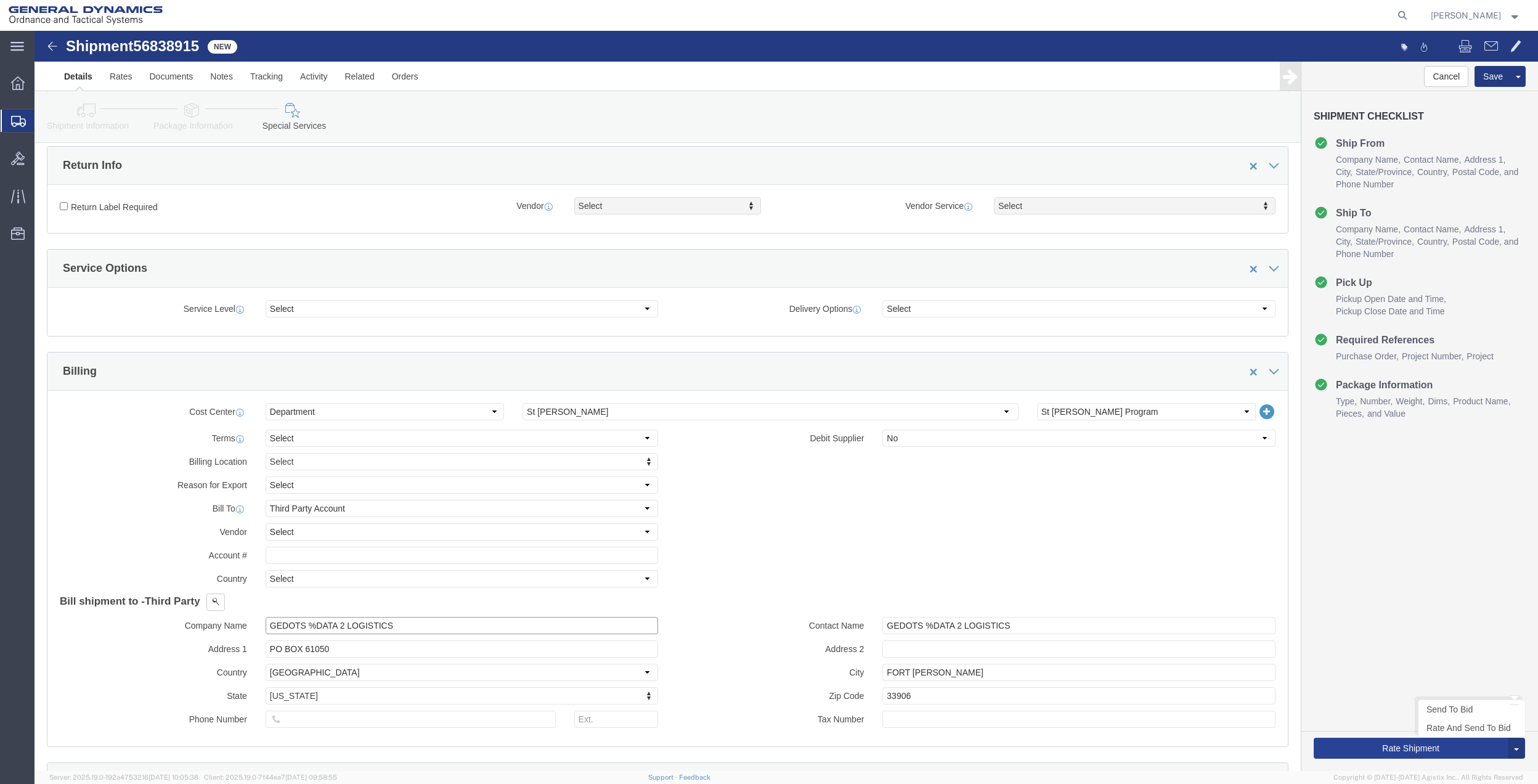
type input "GEDOTS %DATA 2 LOGISTICS"
click button "Rate Shipment"
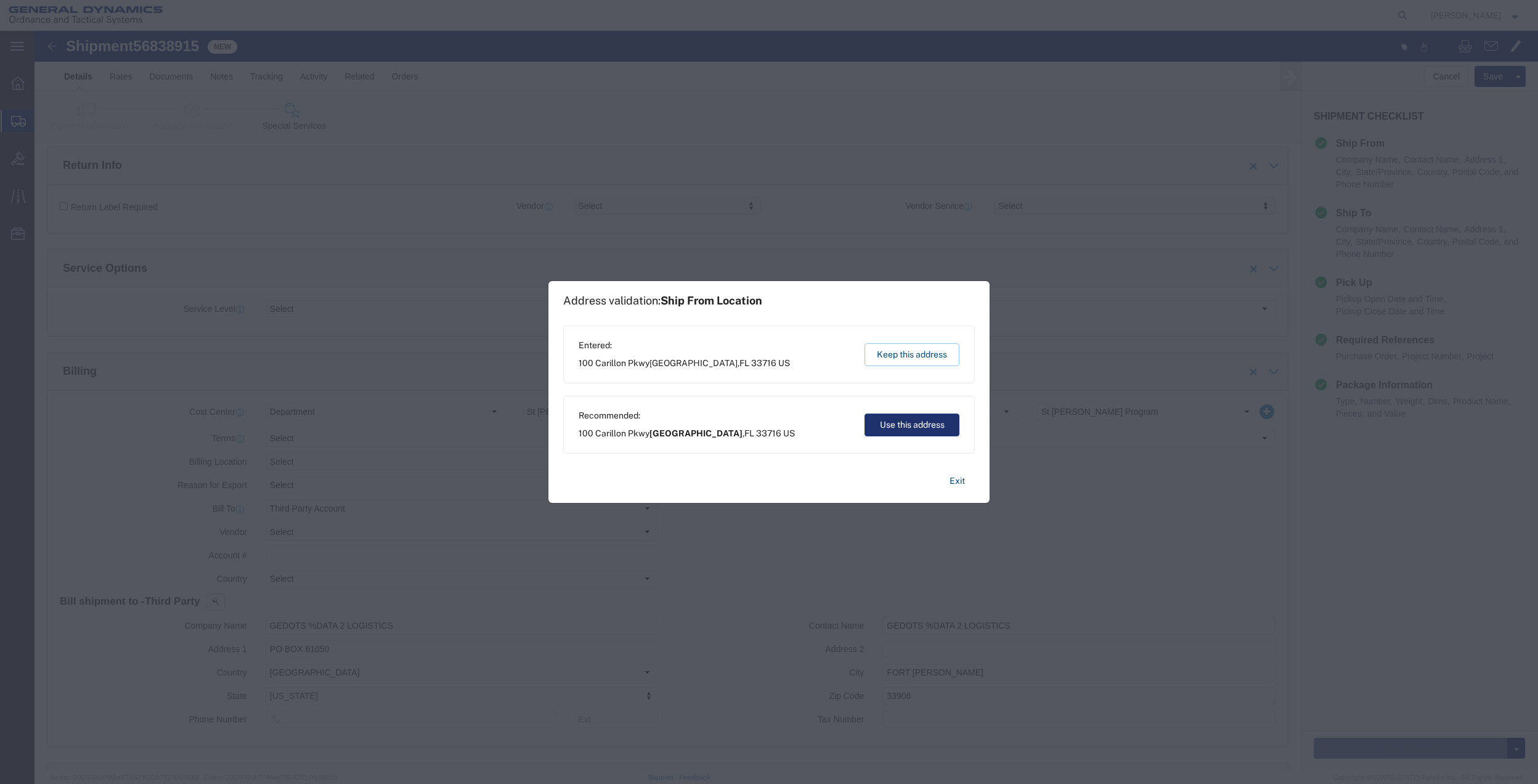
click at [908, 424] on button "Use this address" at bounding box center [912, 425] width 95 height 22
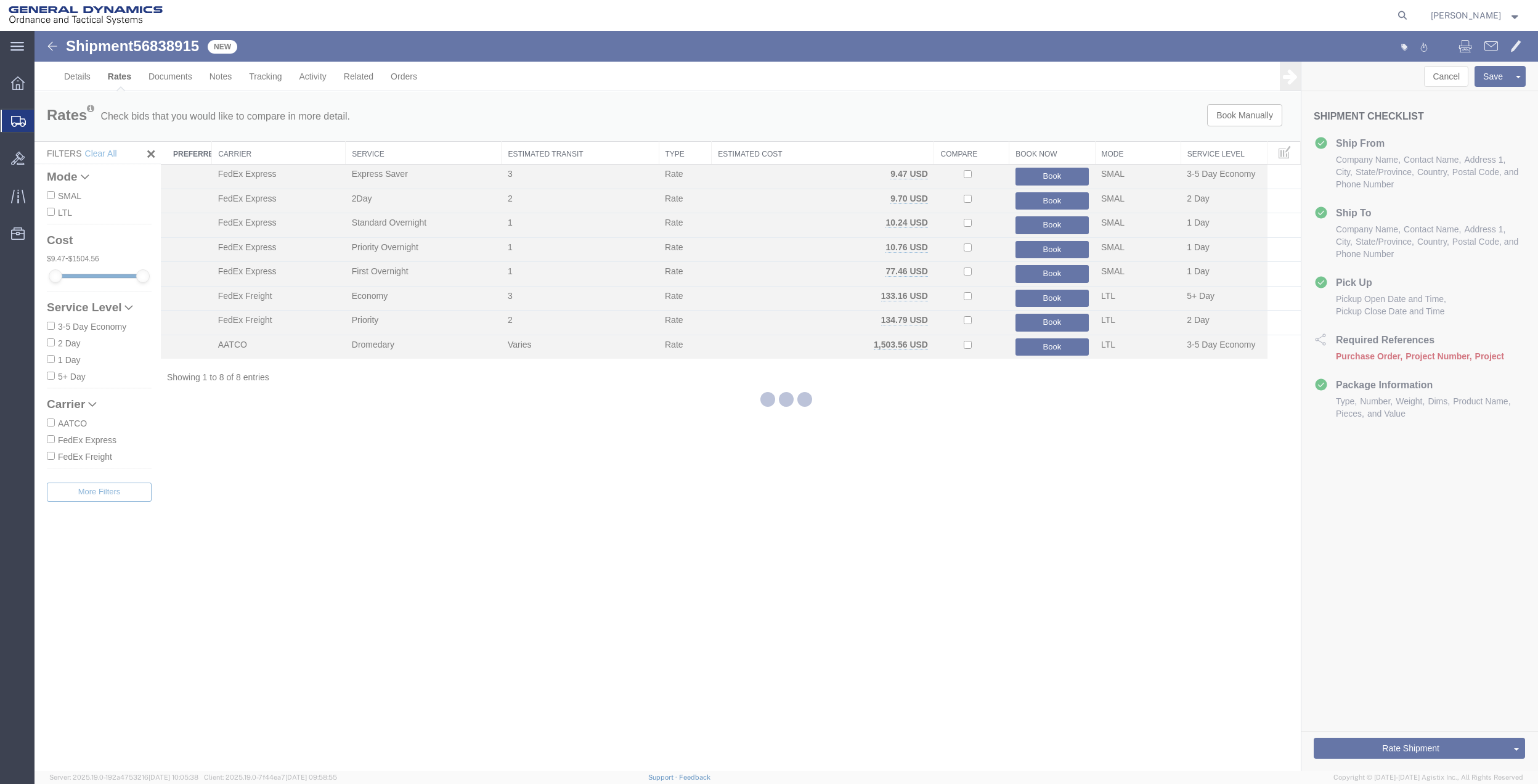
scroll to position [0, 0]
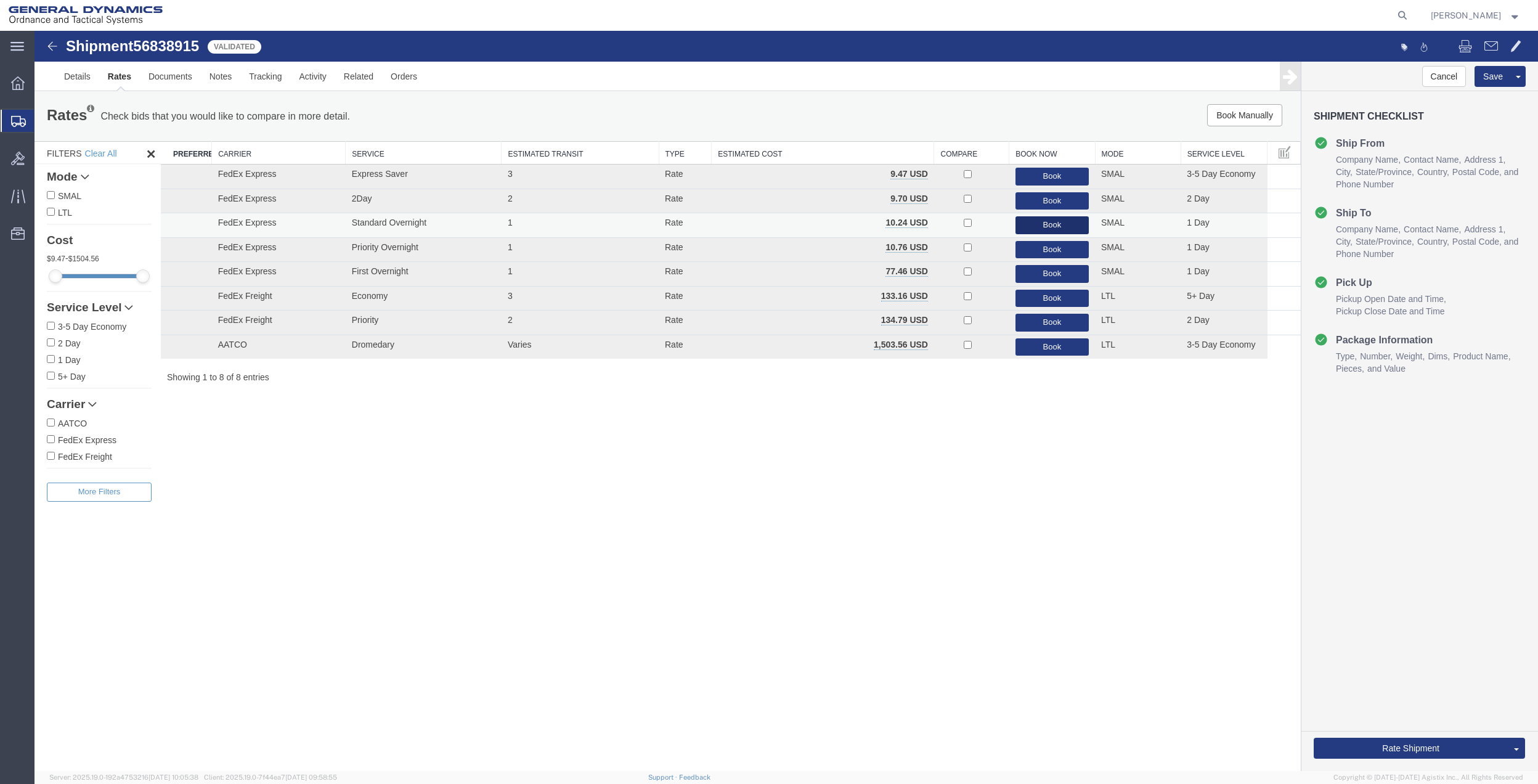
click at [1079, 223] on button "Book" at bounding box center [1052, 225] width 73 height 18
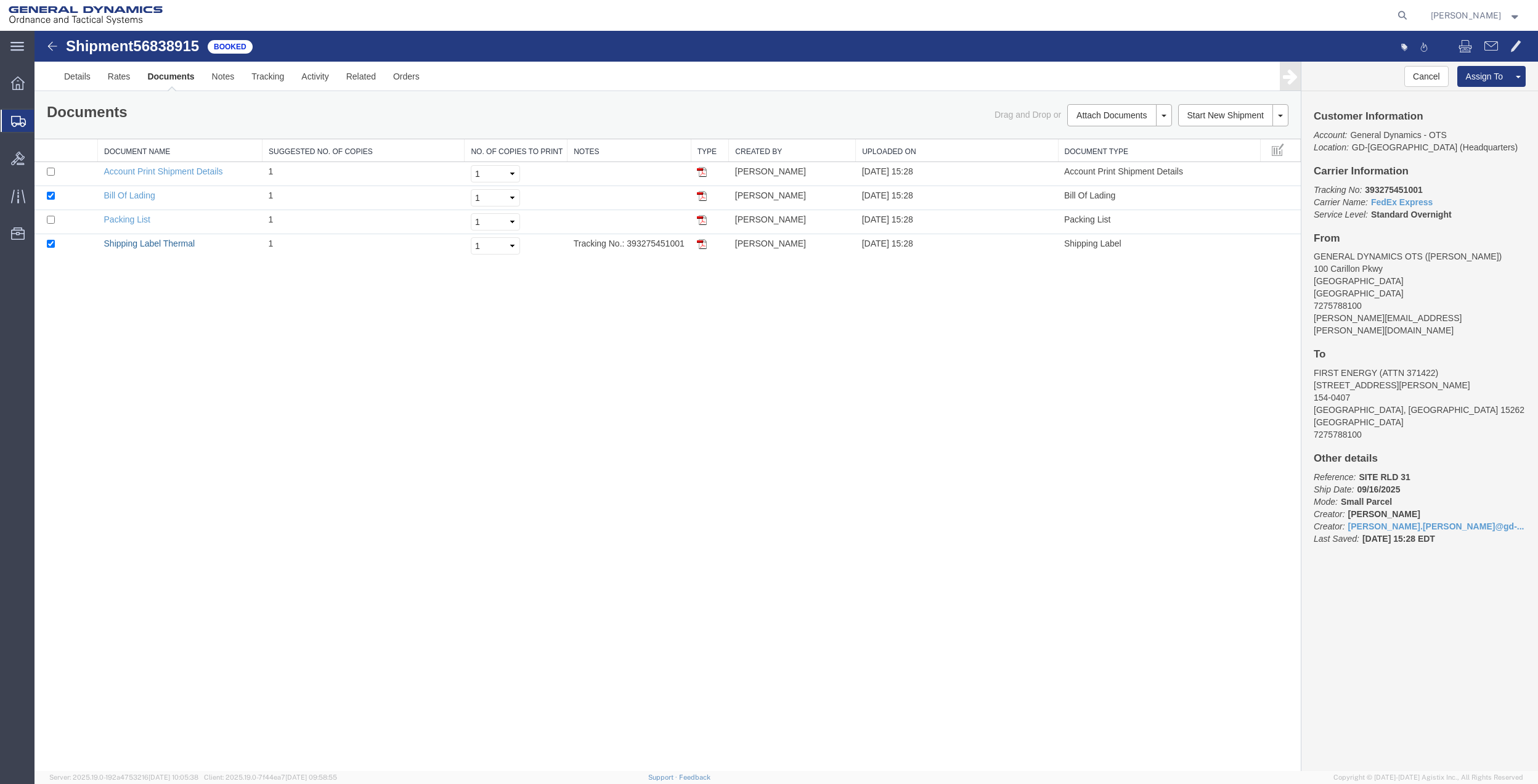
drag, startPoint x: 168, startPoint y: 246, endPoint x: 573, endPoint y: 357, distance: 419.9
click at [168, 246] on link "Shipping Label Thermal" at bounding box center [150, 243] width 92 height 9
